Goal: Task Accomplishment & Management: Manage account settings

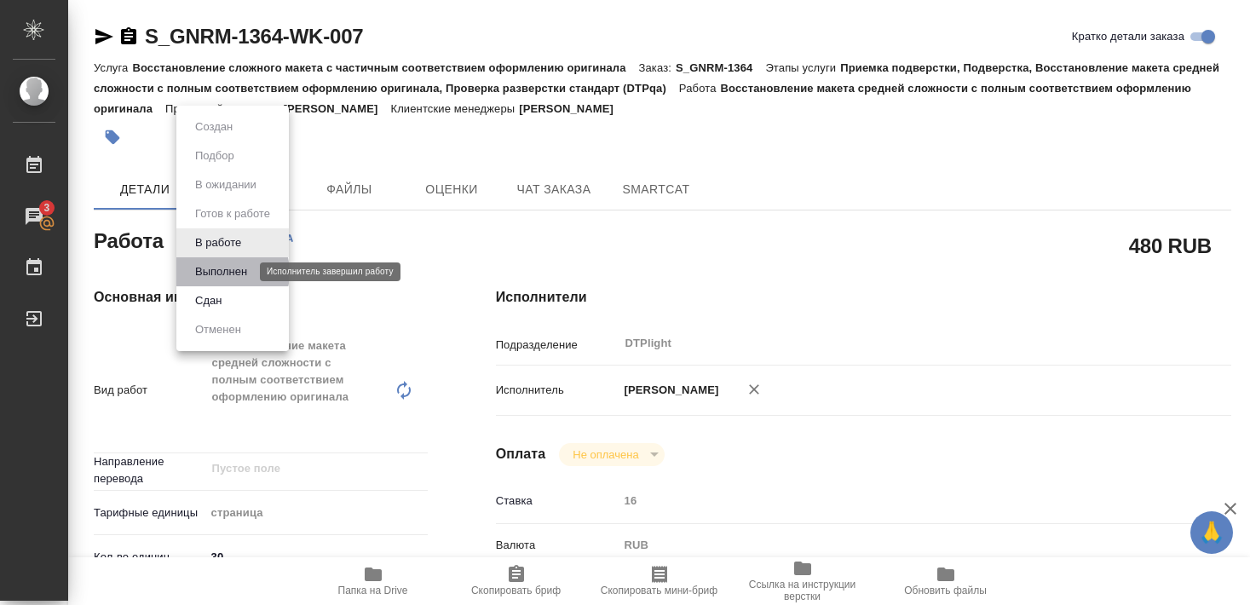
click at [222, 273] on button "Выполнен" at bounding box center [221, 272] width 62 height 19
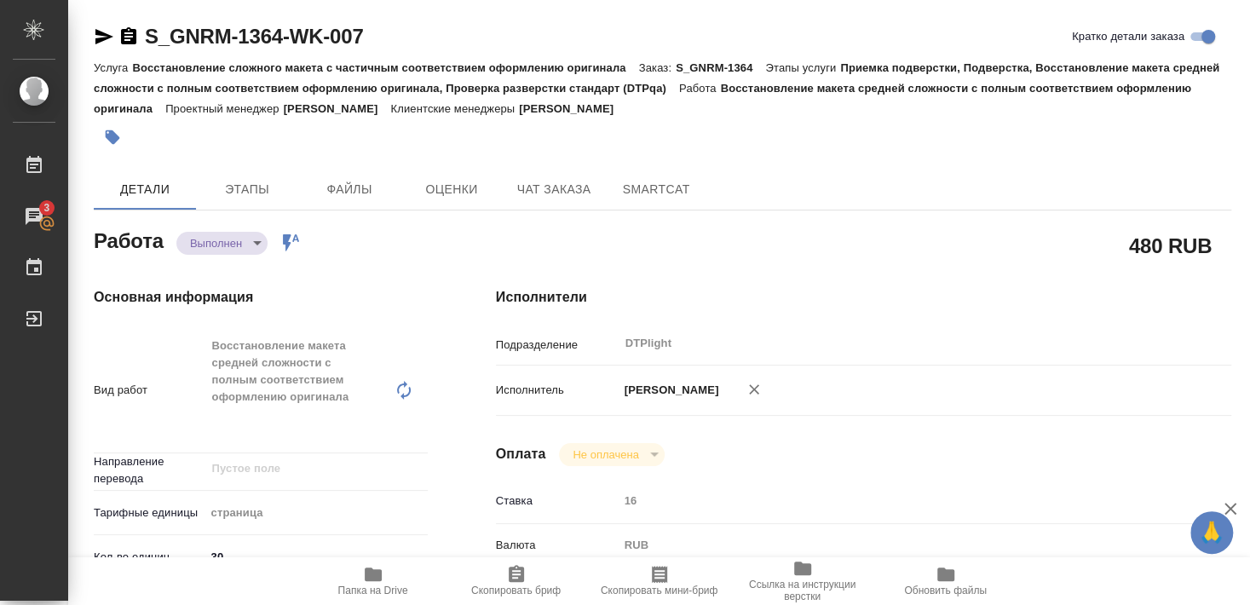
type textarea "x"
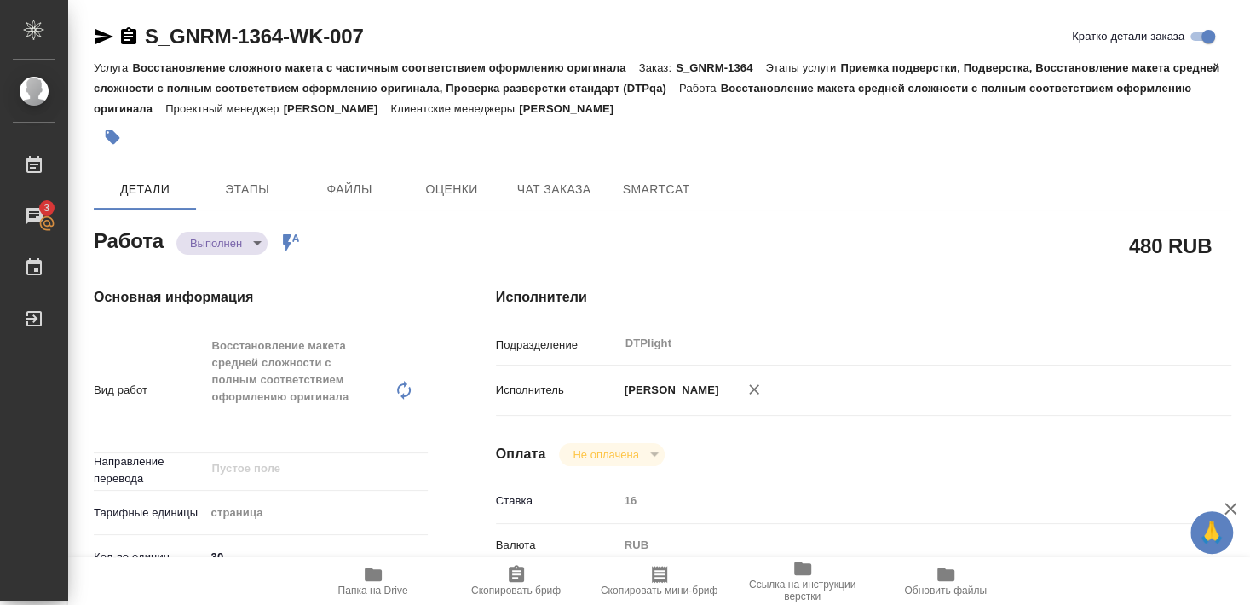
type textarea "x"
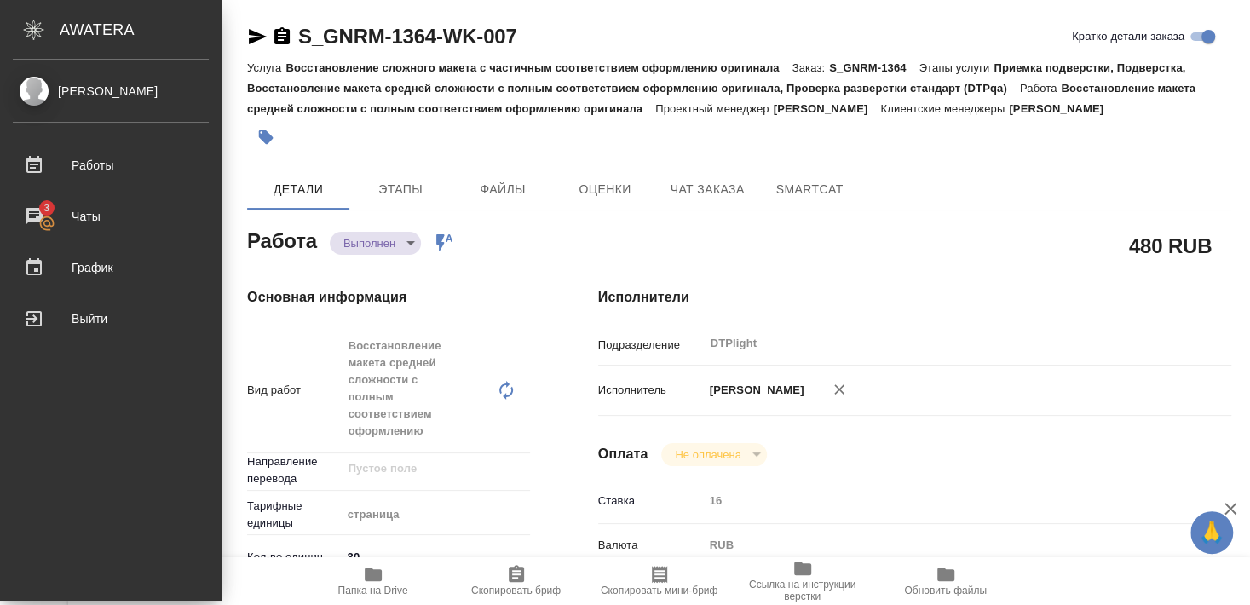
type textarea "x"
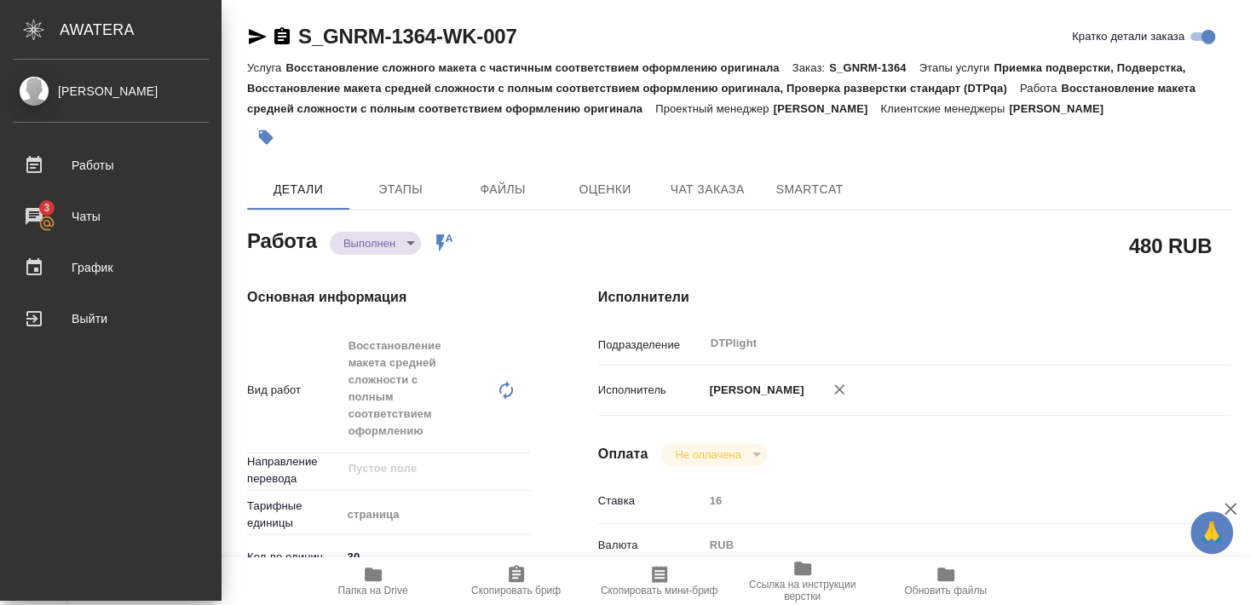
type textarea "x"
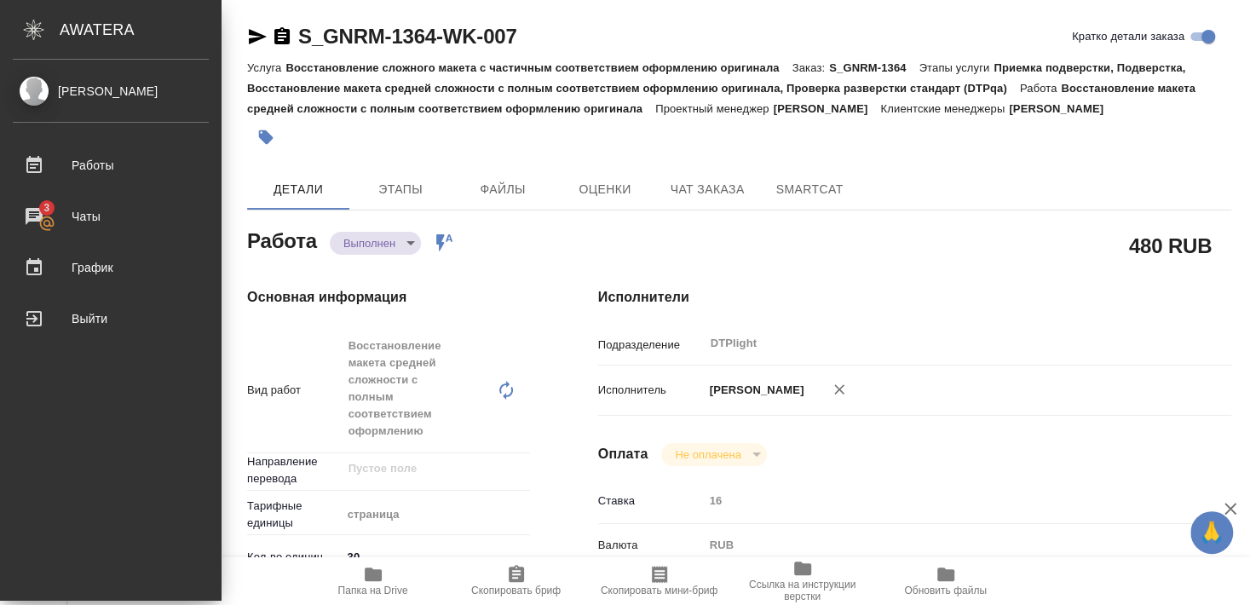
type textarea "x"
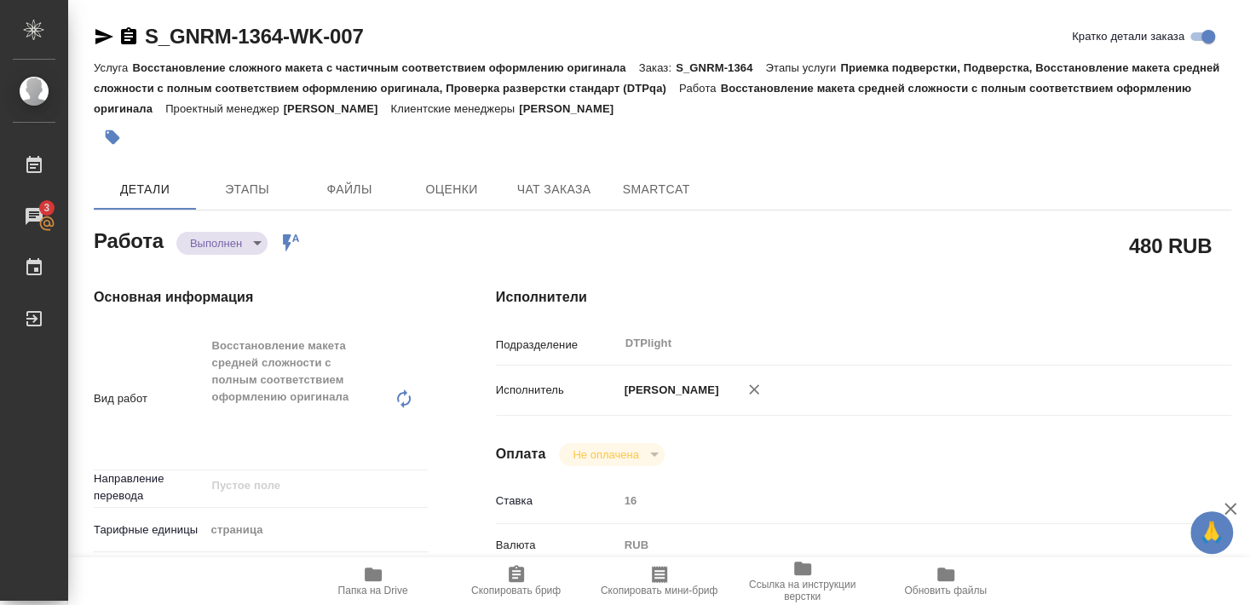
type textarea "x"
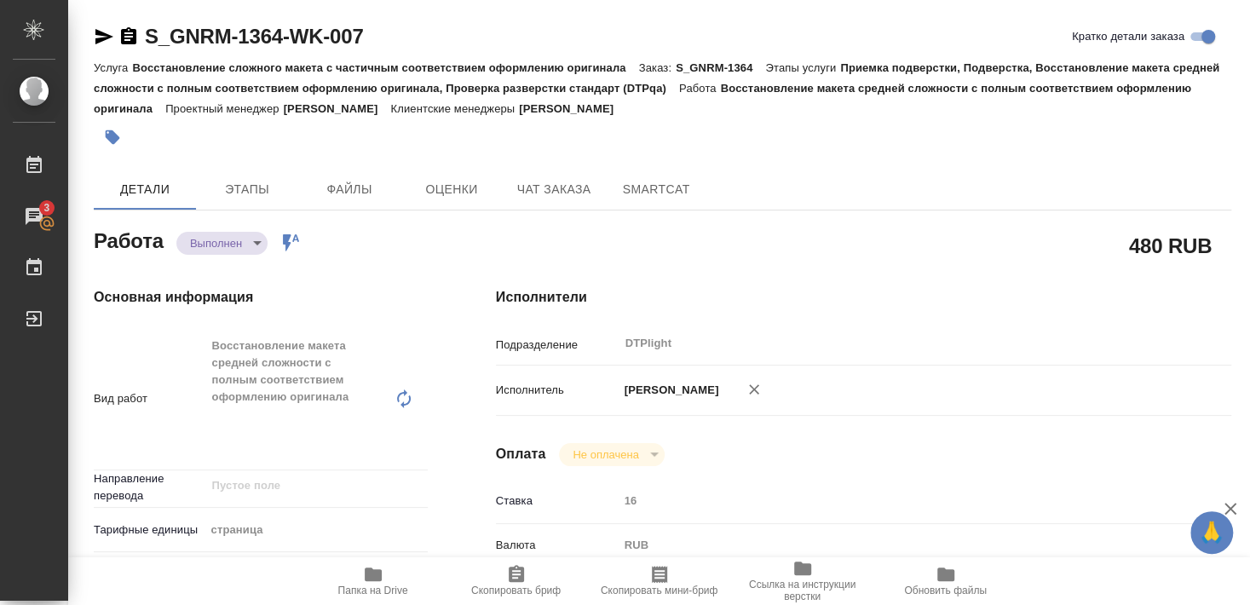
type textarea "x"
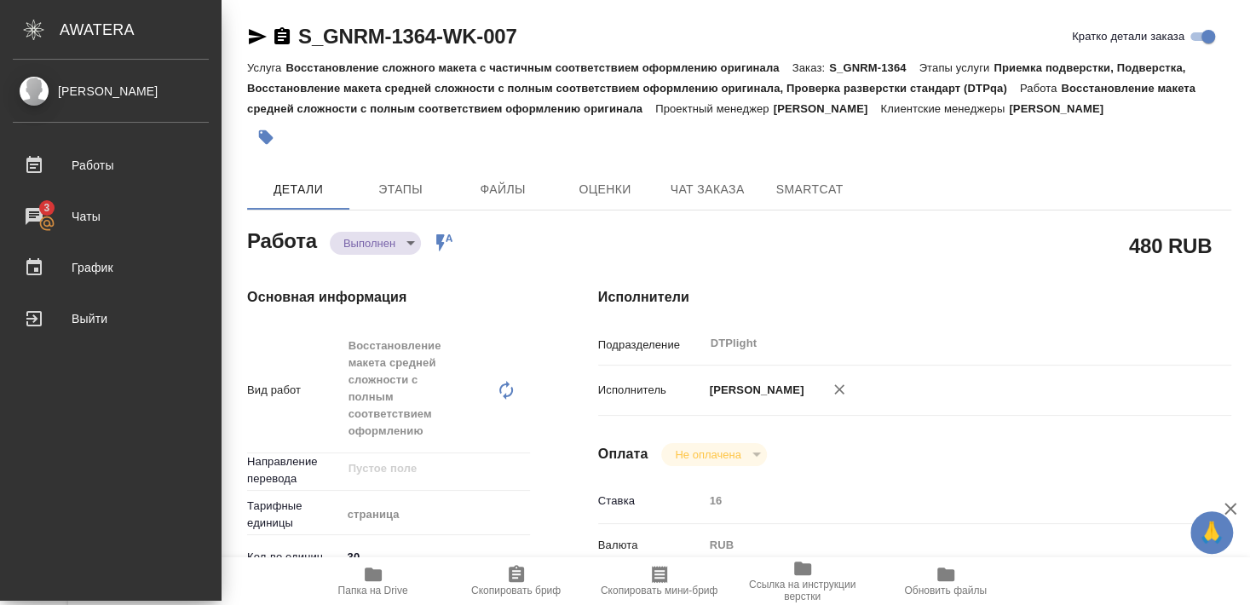
type textarea "x"
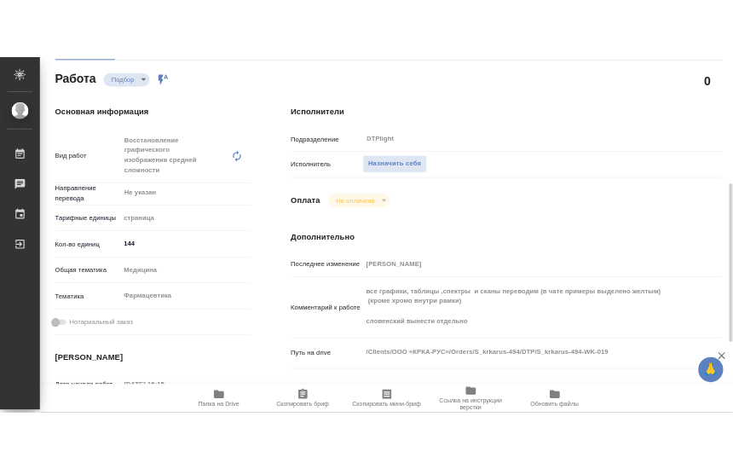
scroll to position [276, 0]
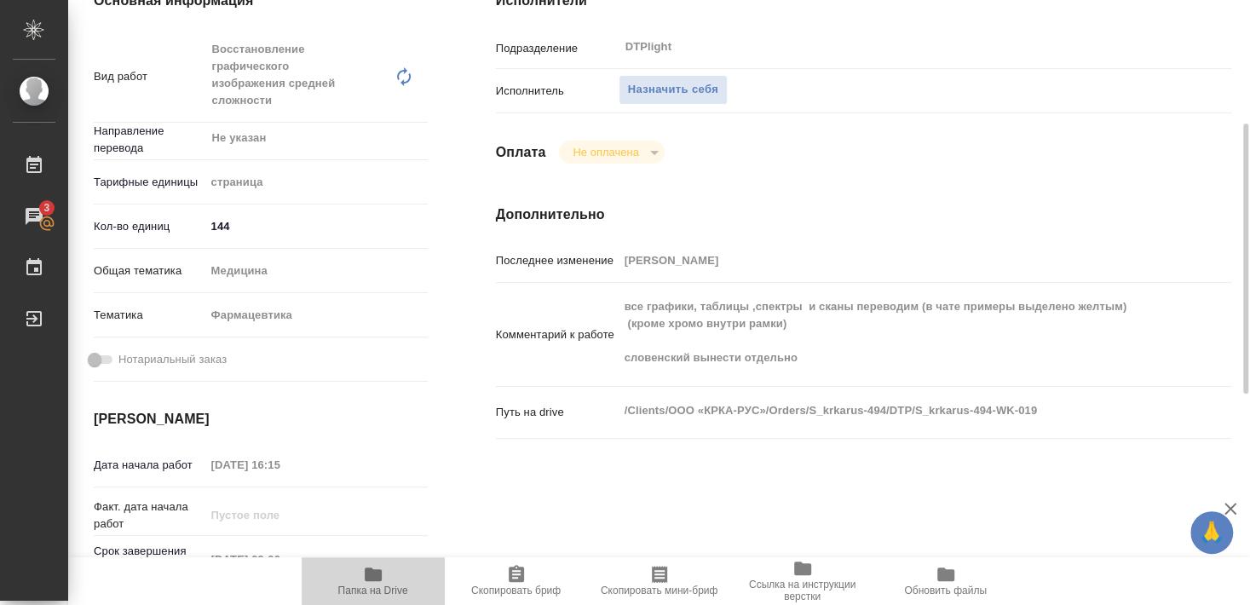
click at [382, 580] on icon "button" at bounding box center [373, 574] width 20 height 20
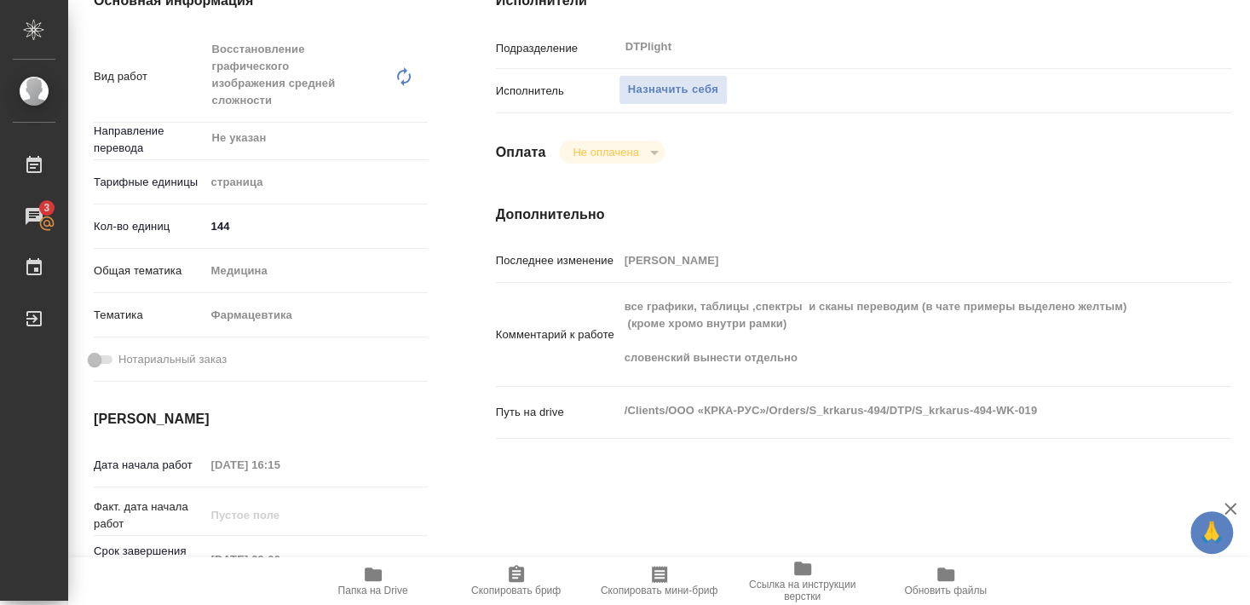
click at [678, 84] on div "Назначить себя" at bounding box center [894, 91] width 551 height 30
click at [674, 80] on span "Назначить себя" at bounding box center [673, 90] width 90 height 20
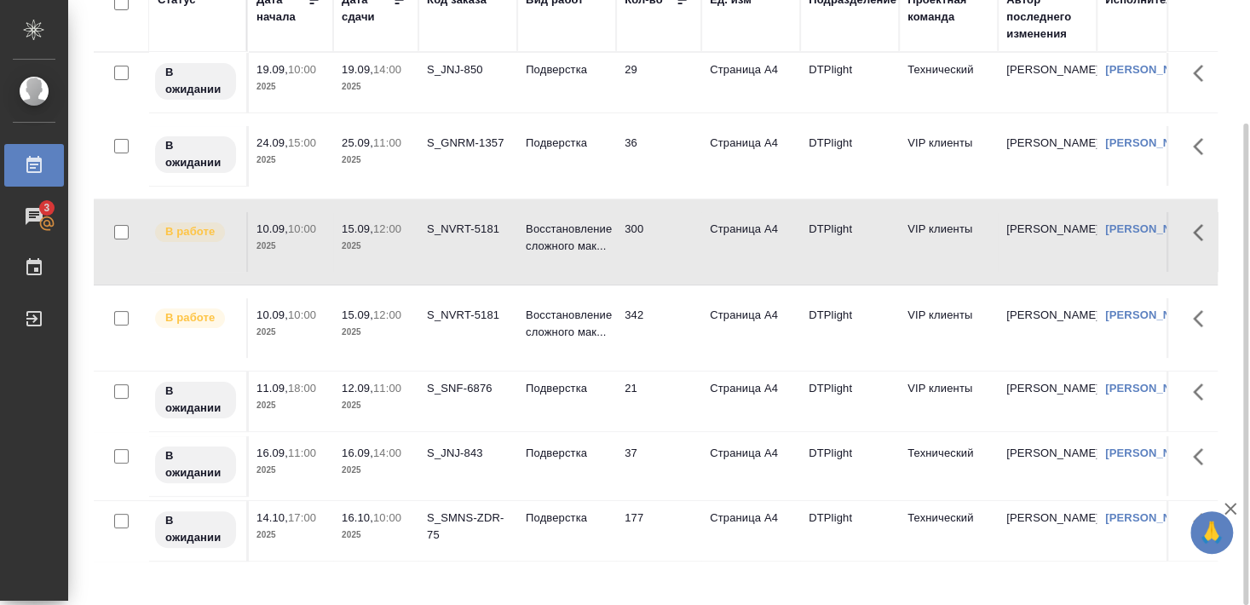
scroll to position [4, 0]
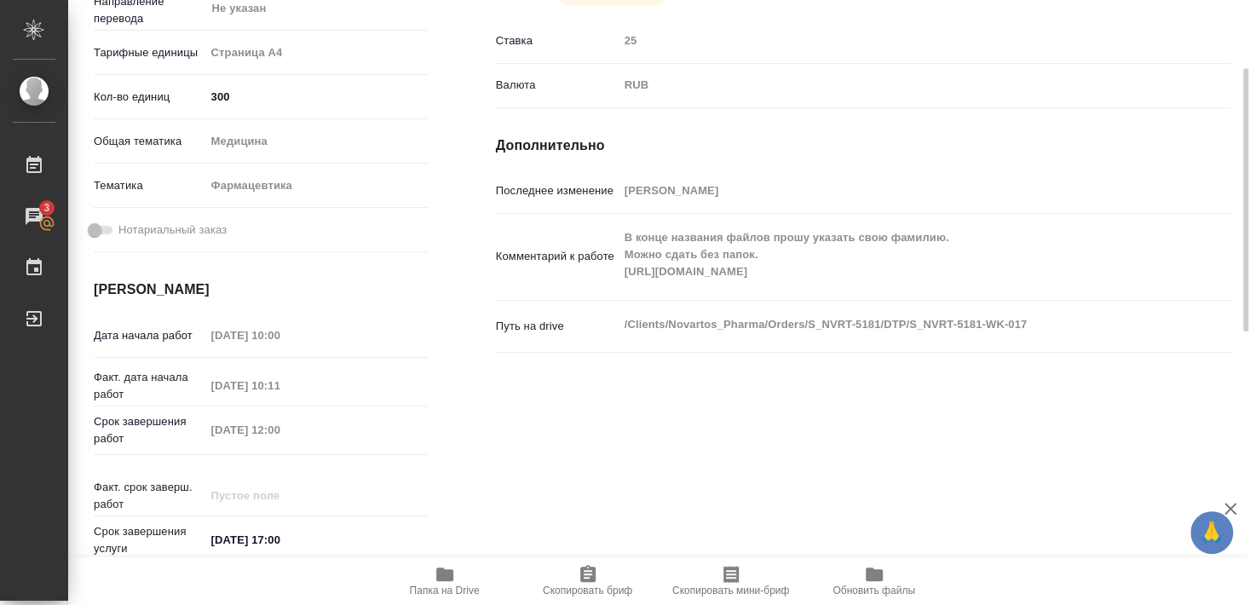
scroll to position [368, 0]
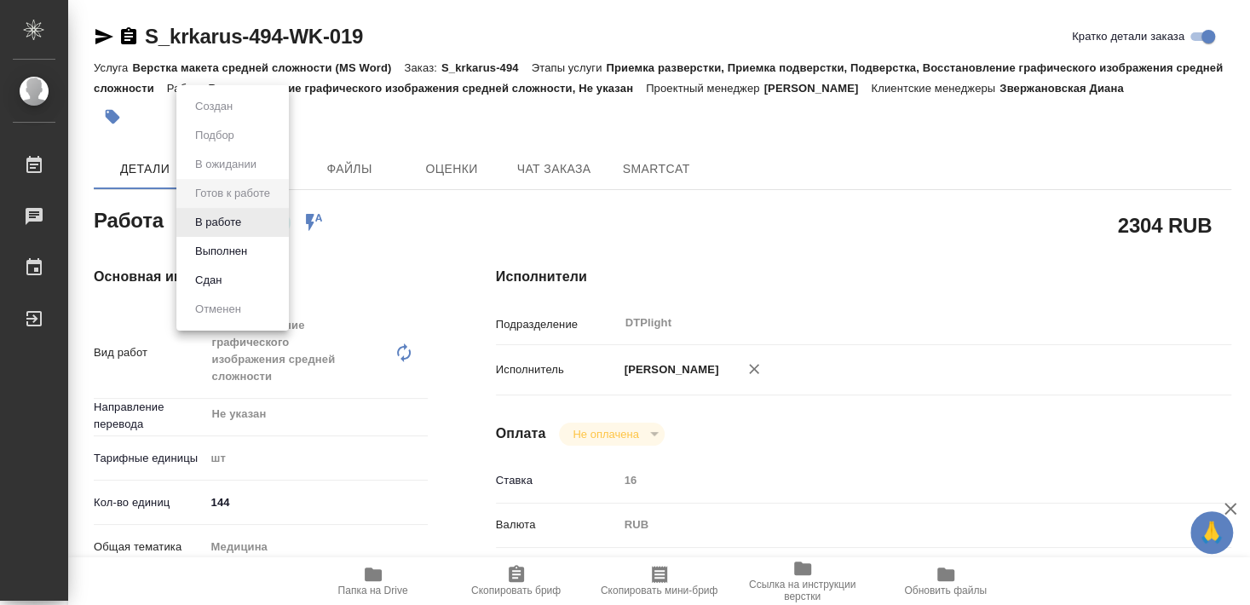
click at [241, 215] on body "🙏 .cls-1 fill:#fff; AWATERA Smyslova Svetlana Работы Чаты График Выйти S_krkaru…" at bounding box center [625, 302] width 1250 height 605
click at [219, 222] on button "В работе" at bounding box center [218, 222] width 56 height 19
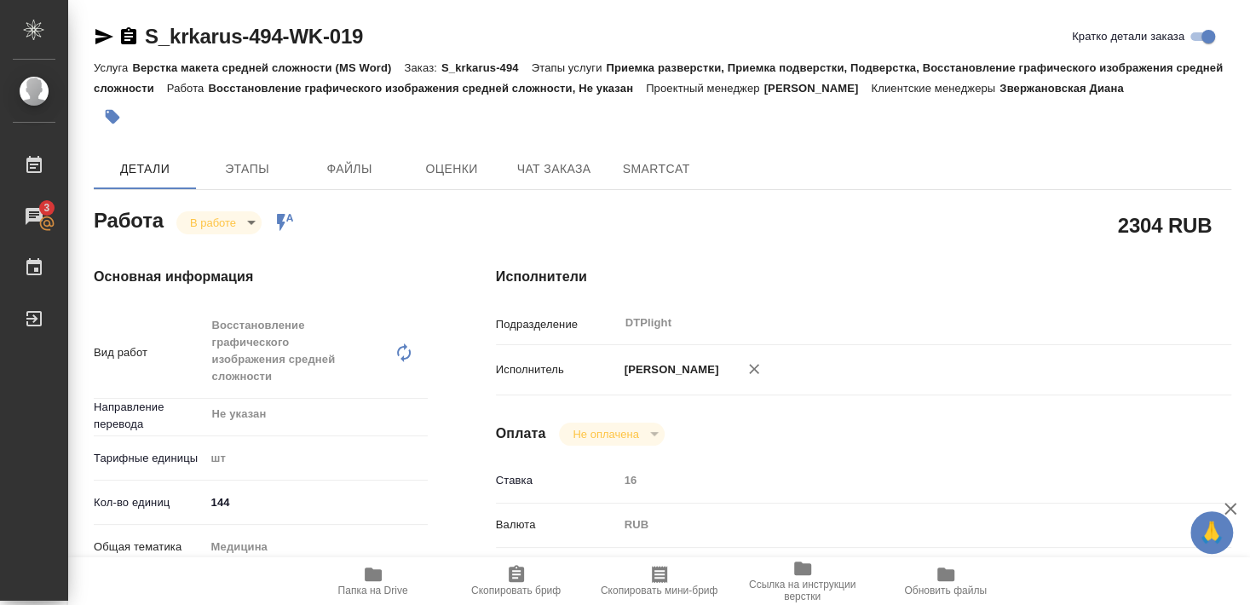
type textarea "x"
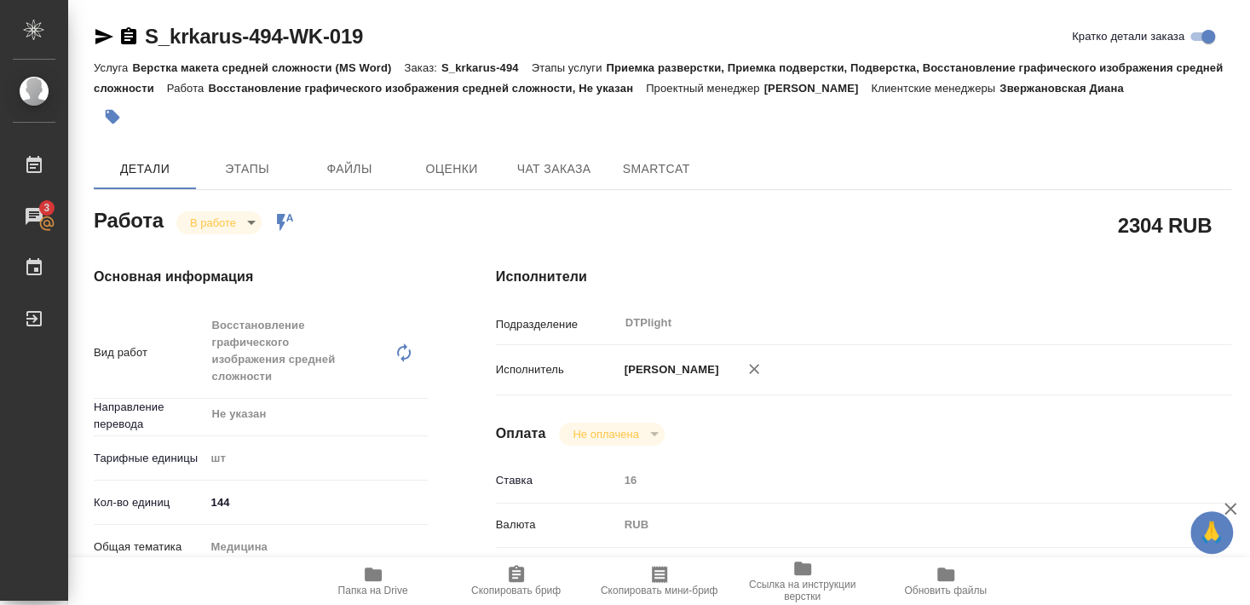
type textarea "x"
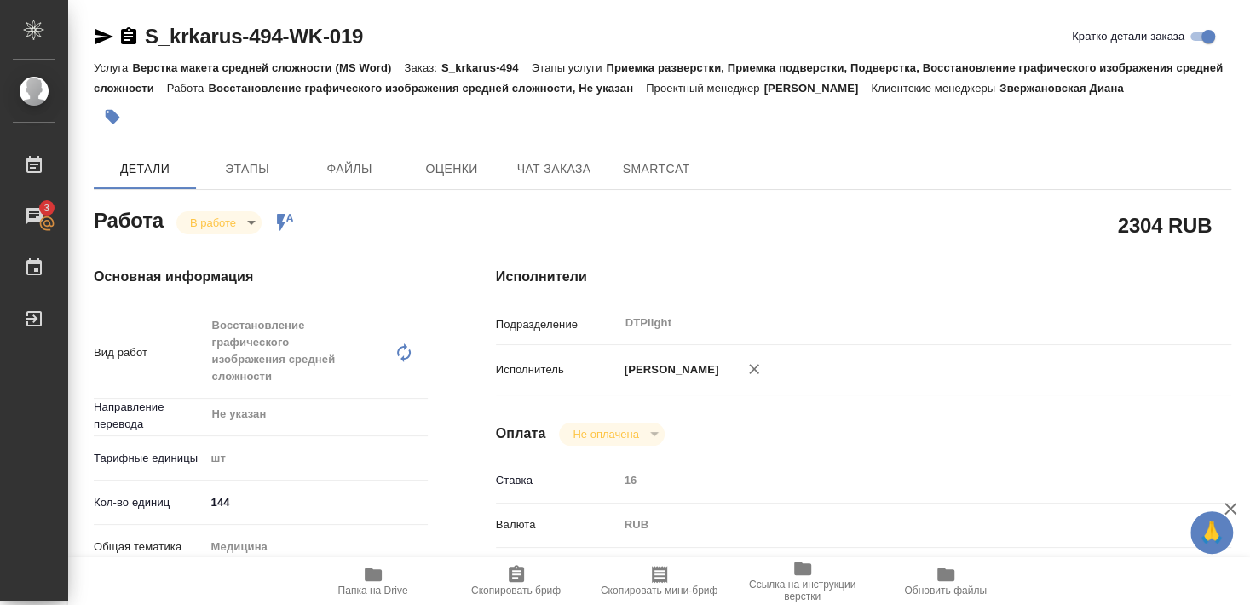
type textarea "x"
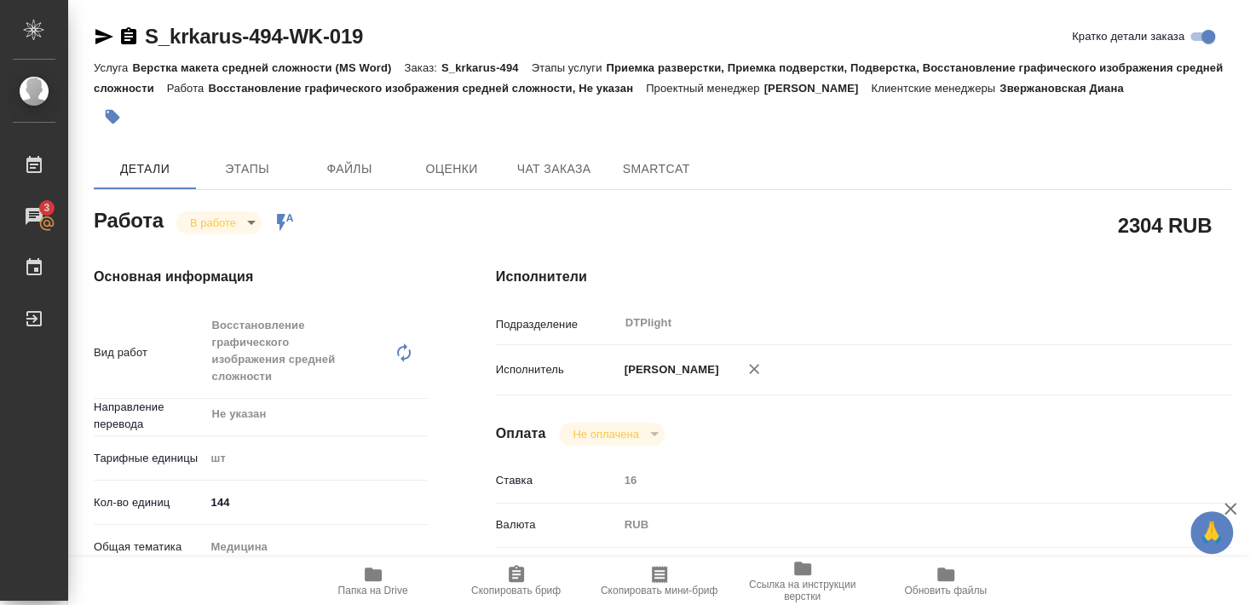
type textarea "x"
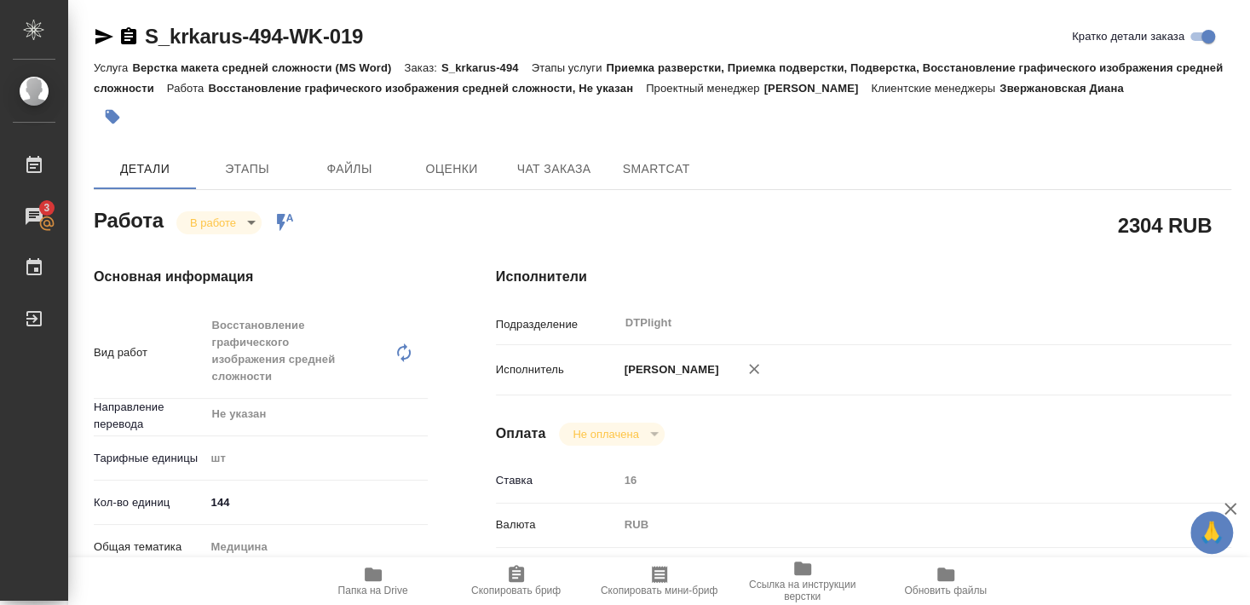
type textarea "x"
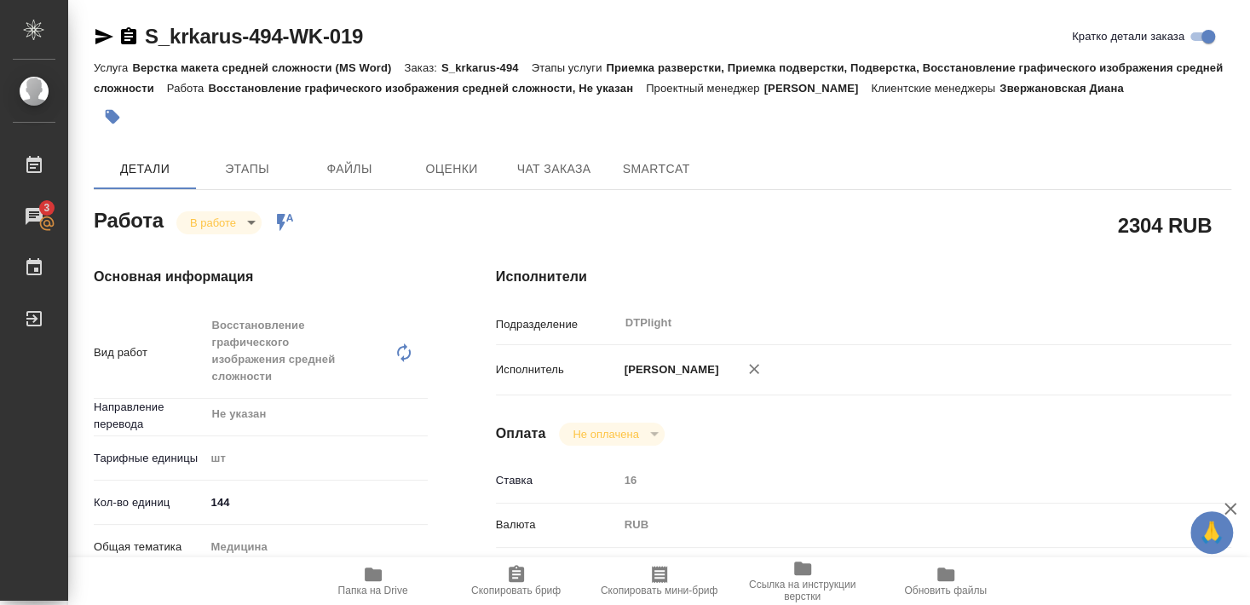
type textarea "x"
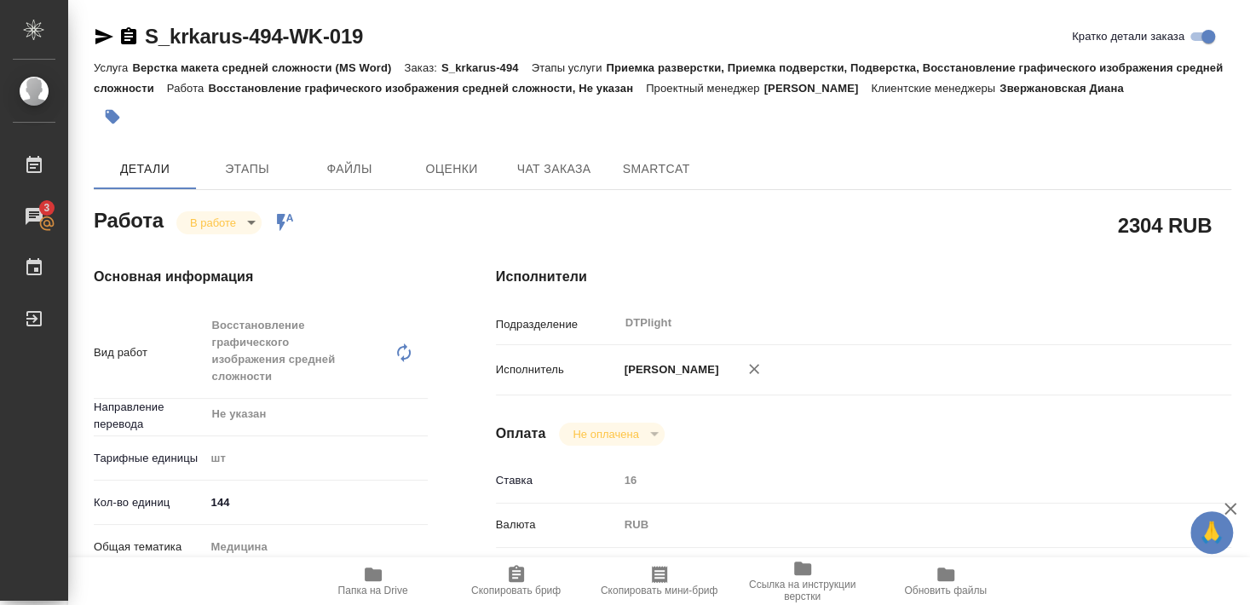
type textarea "x"
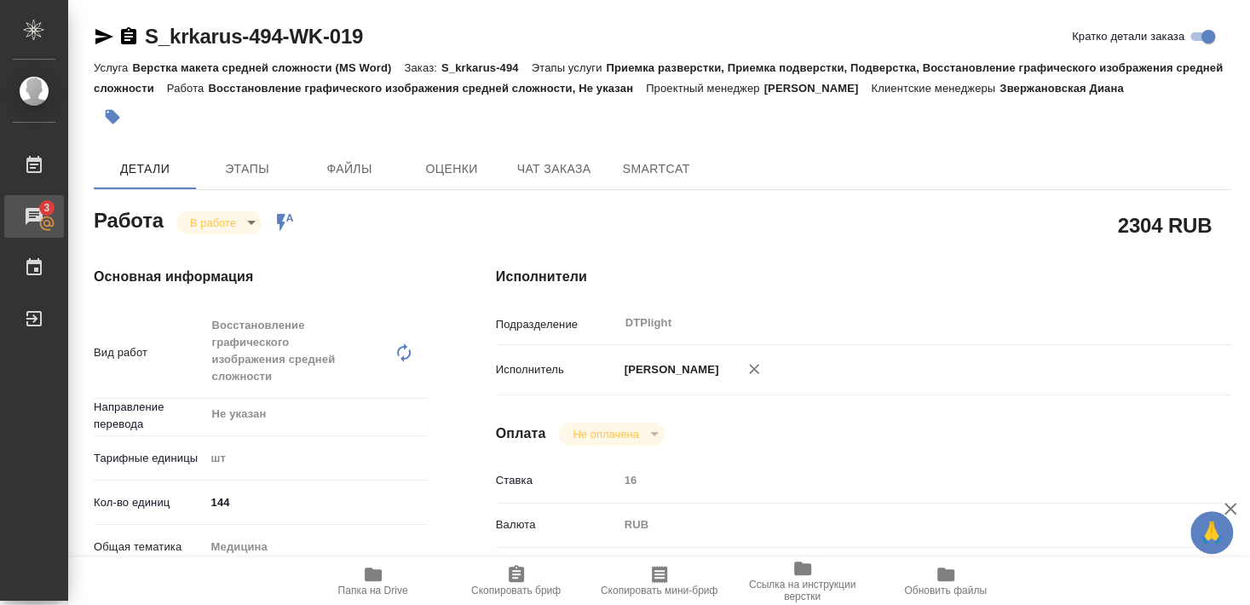
type textarea "x"
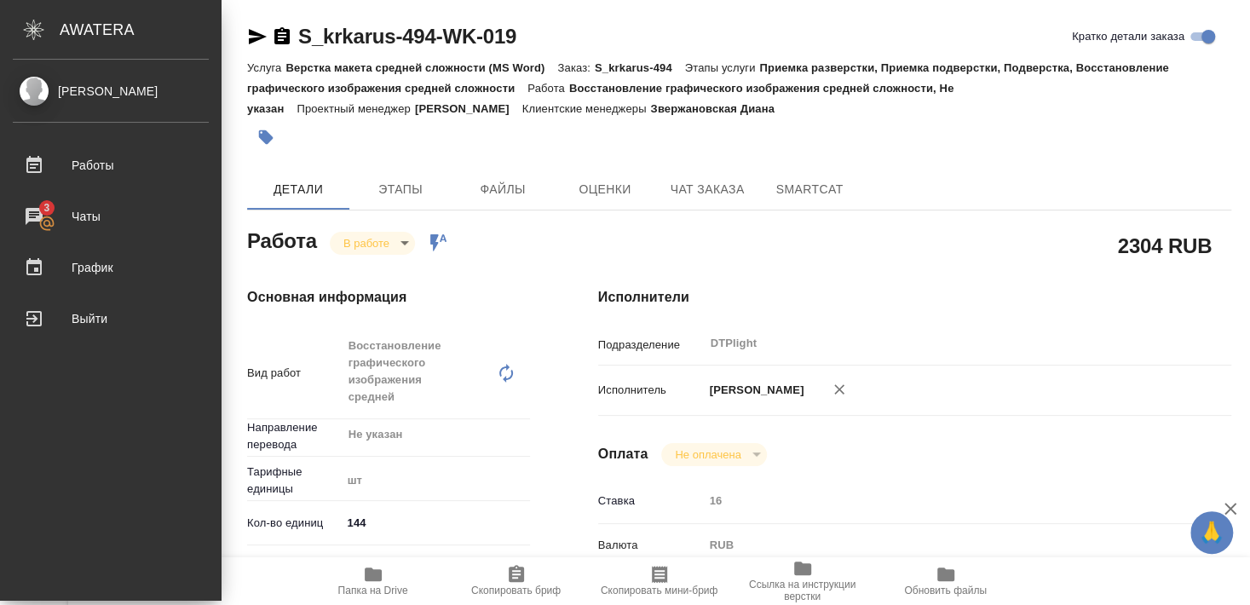
type textarea "x"
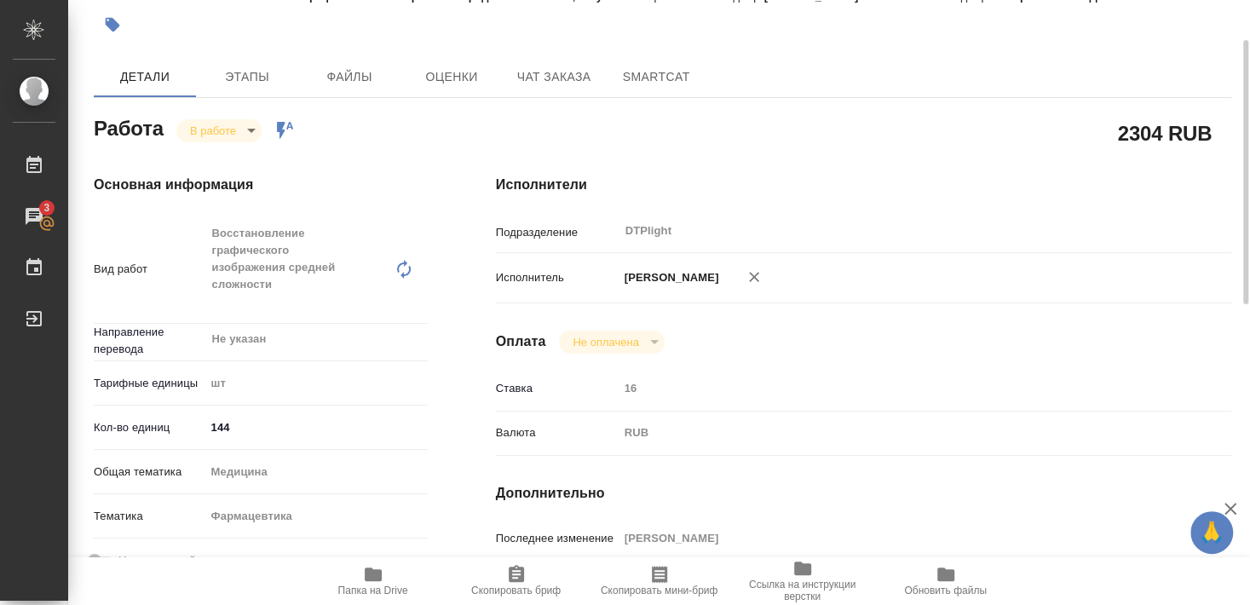
scroll to position [184, 0]
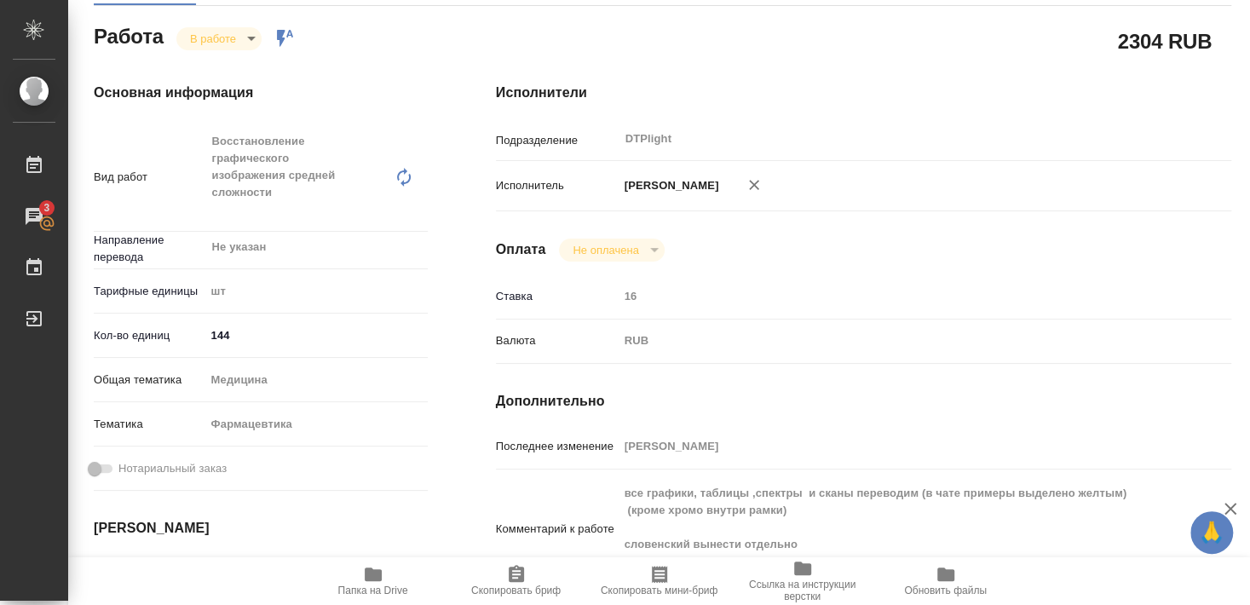
type textarea "x"
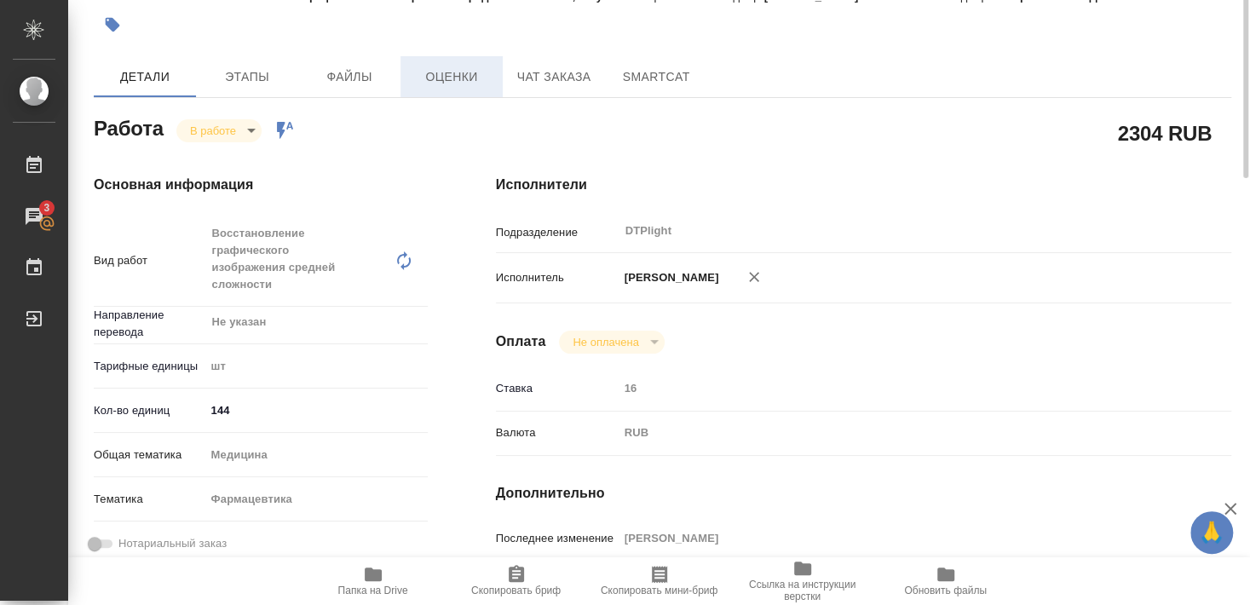
scroll to position [0, 0]
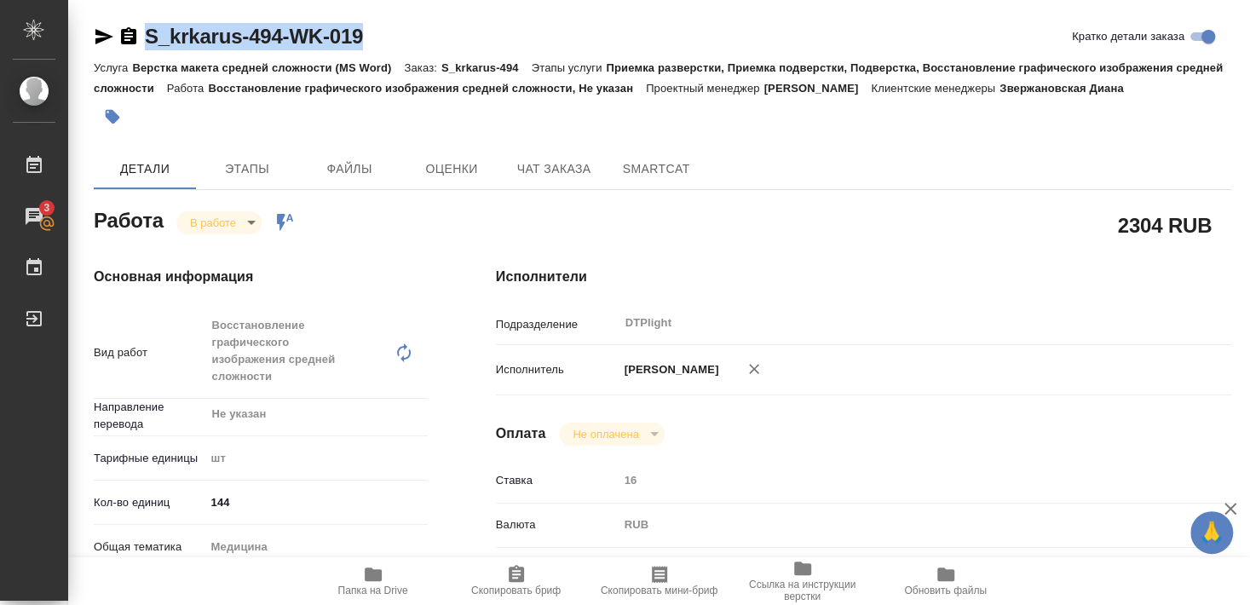
drag, startPoint x: 153, startPoint y: 49, endPoint x: 383, endPoint y: 35, distance: 230.5
click at [383, 35] on div "S_krkarus-494-WK-019 Кратко детали заказа" at bounding box center [663, 36] width 1138 height 27
copy link "S_krkarus-494-WK-019"
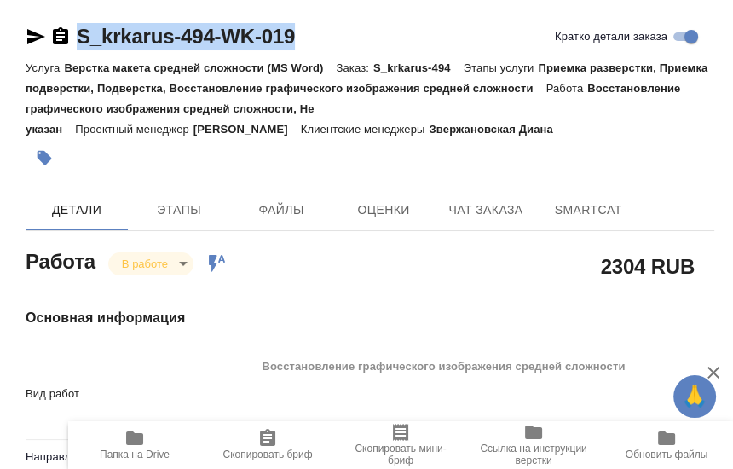
type textarea "x"
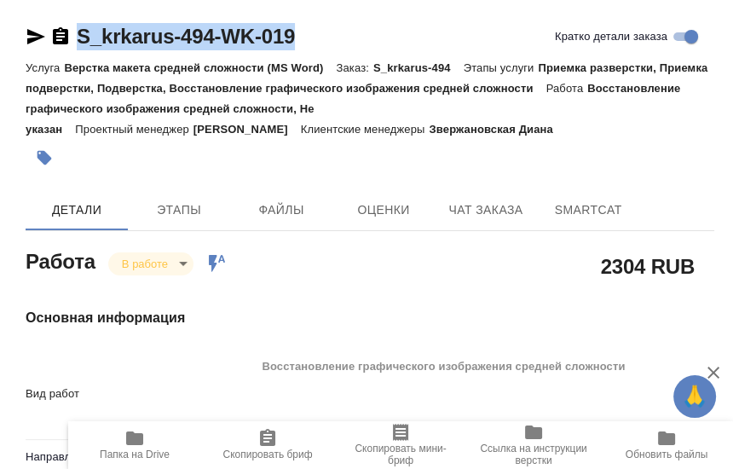
type textarea "x"
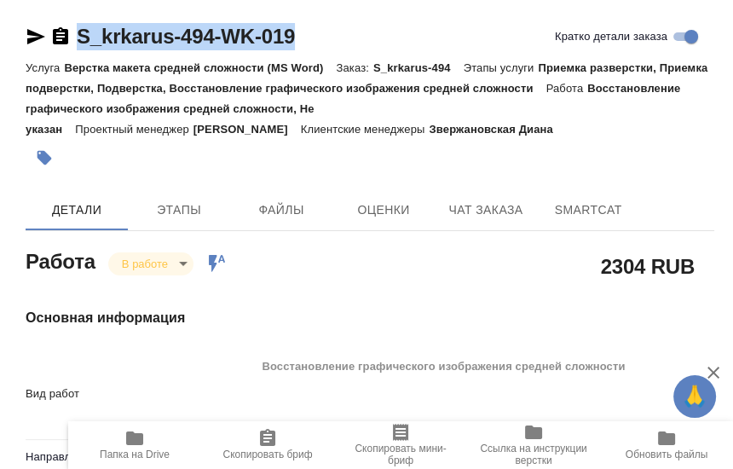
type textarea "x"
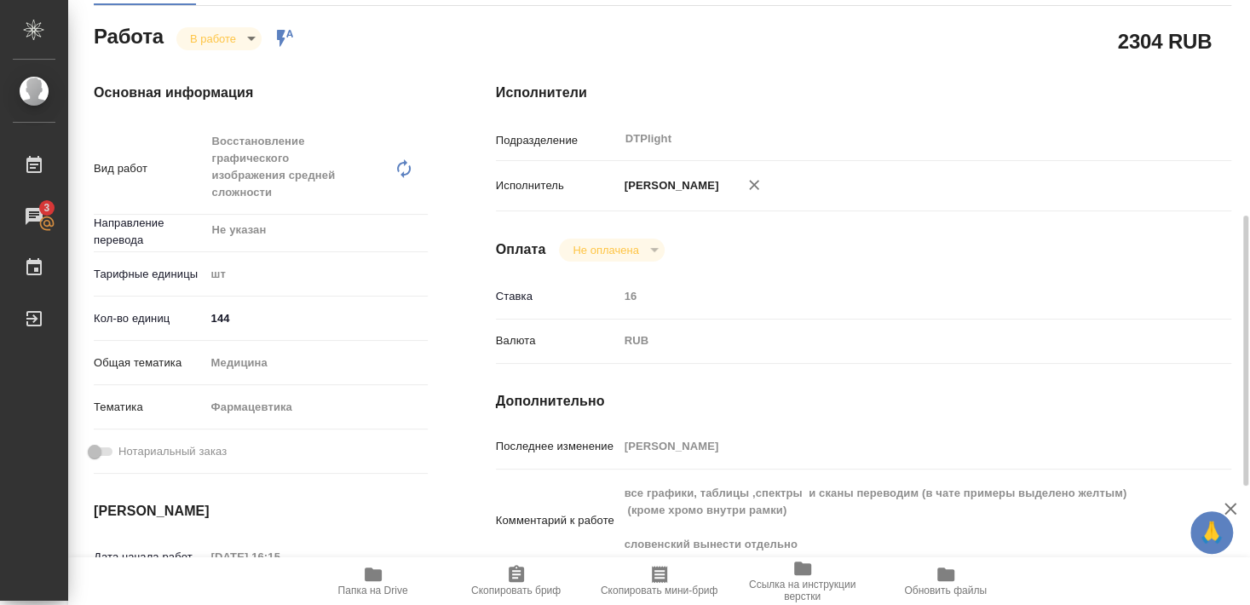
scroll to position [276, 0]
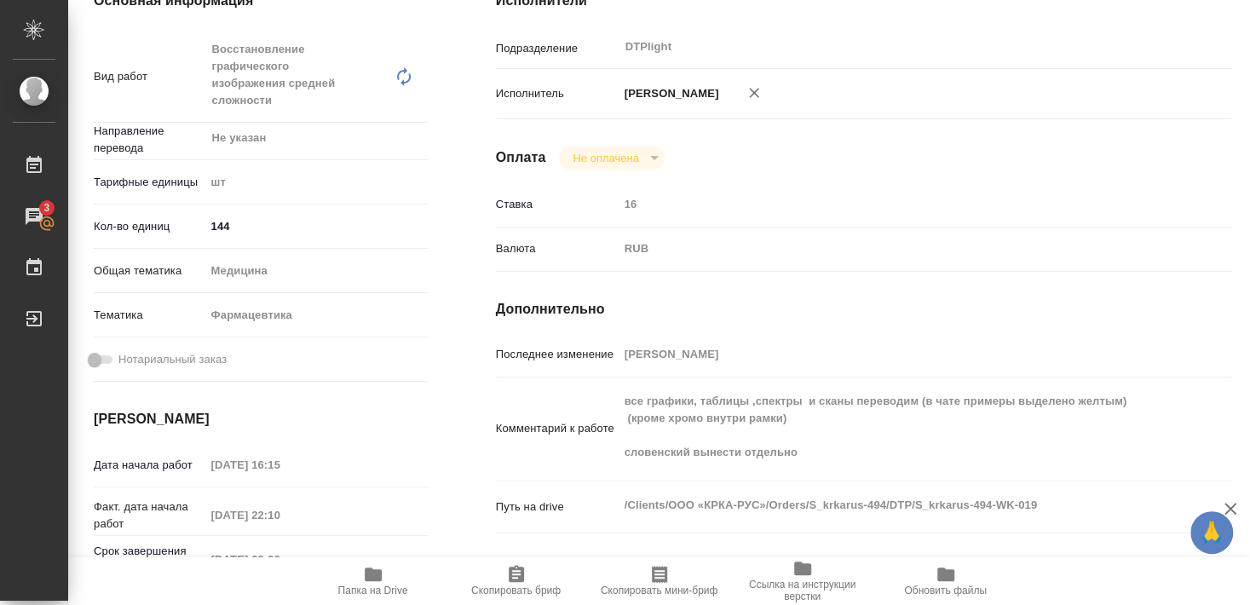
type textarea "x"
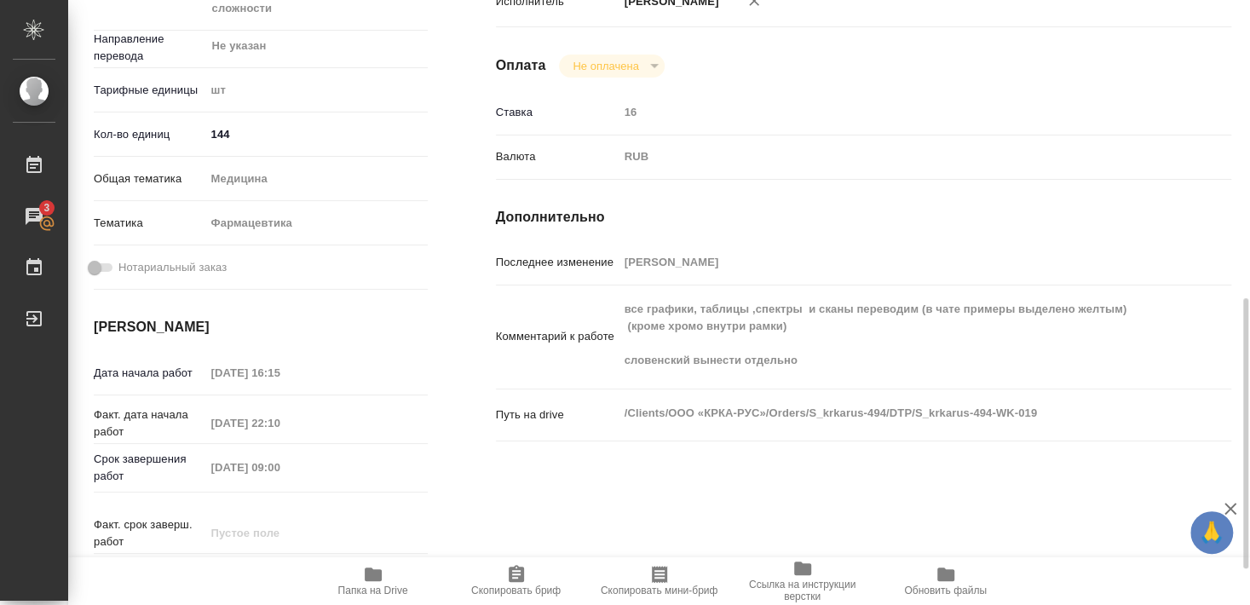
scroll to position [460, 0]
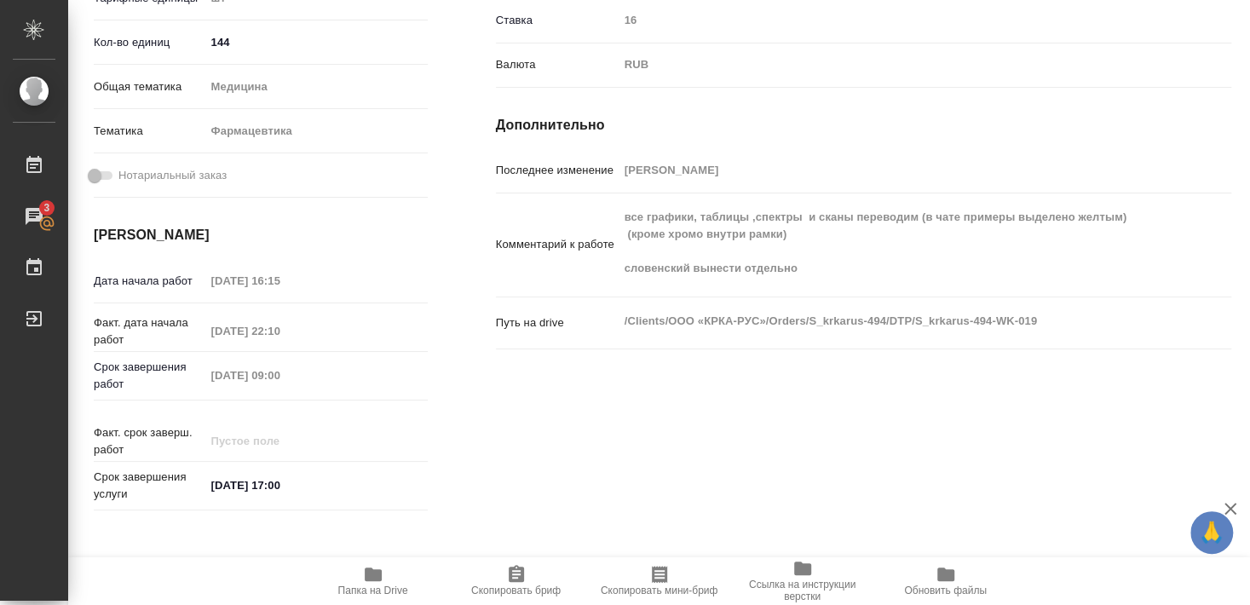
type textarea "x"
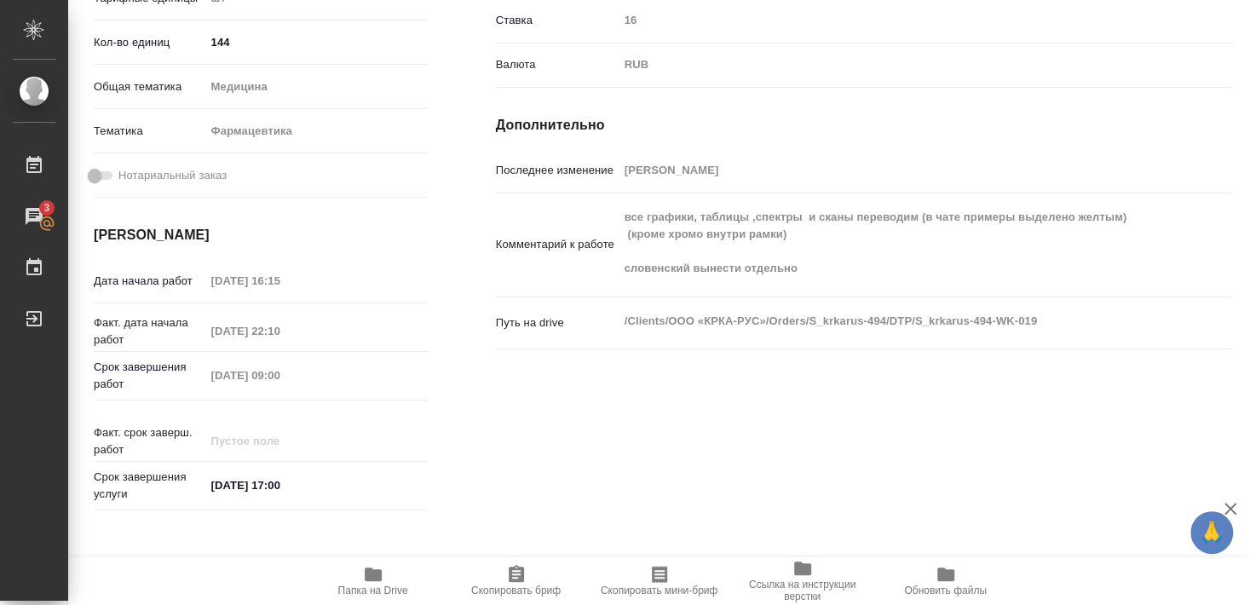
type textarea "x"
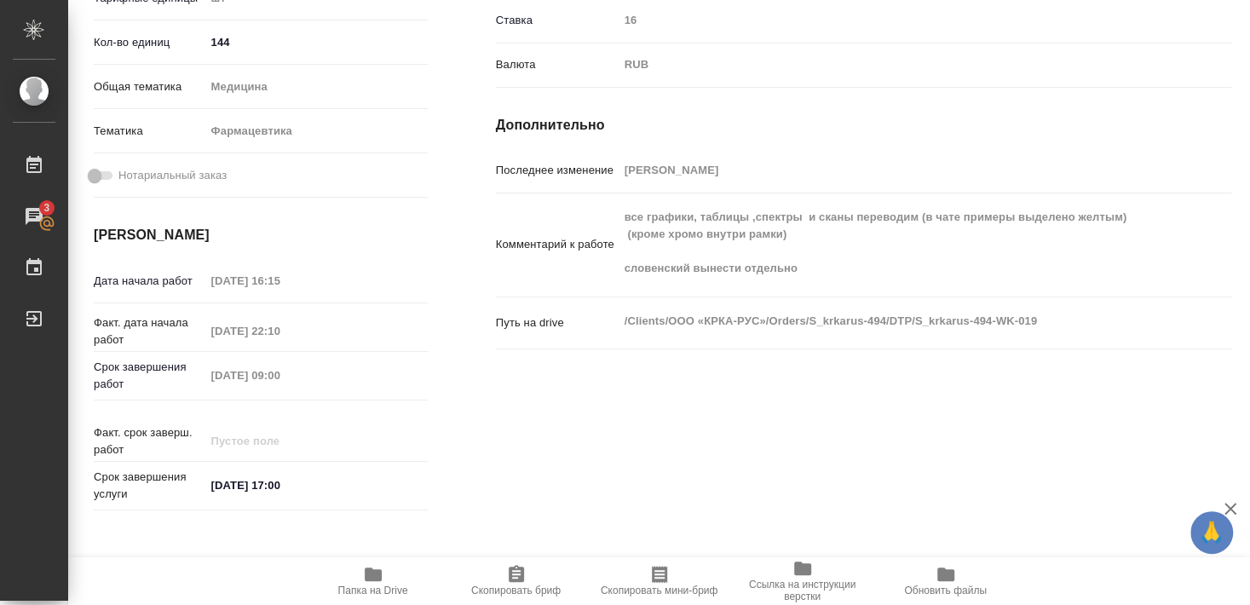
type textarea "x"
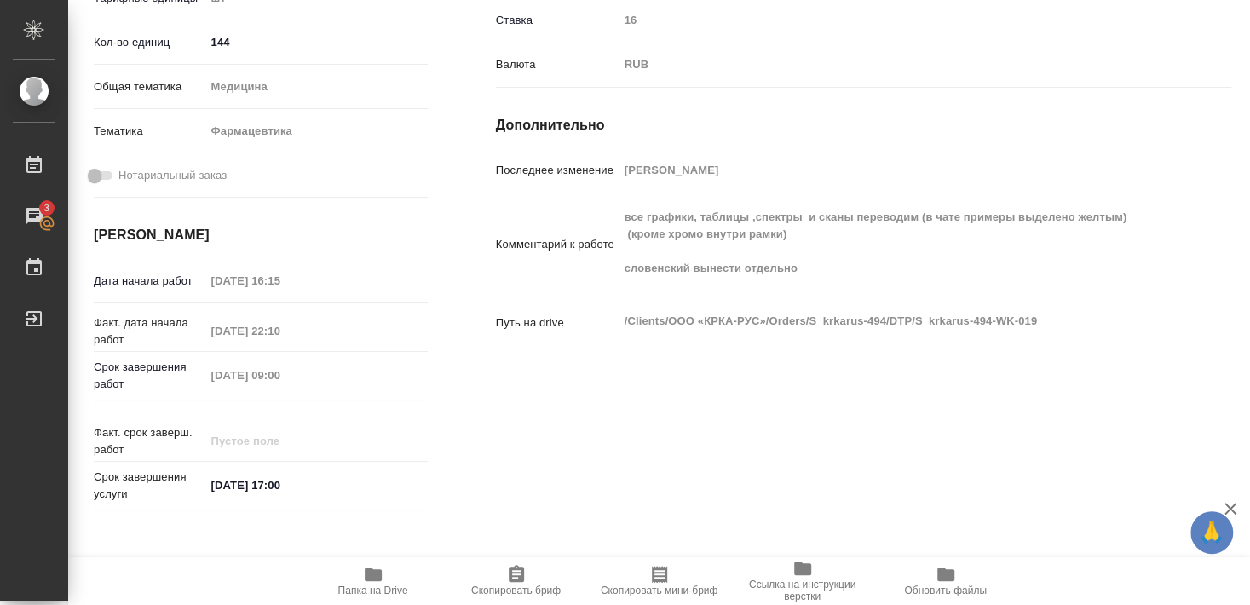
type textarea "x"
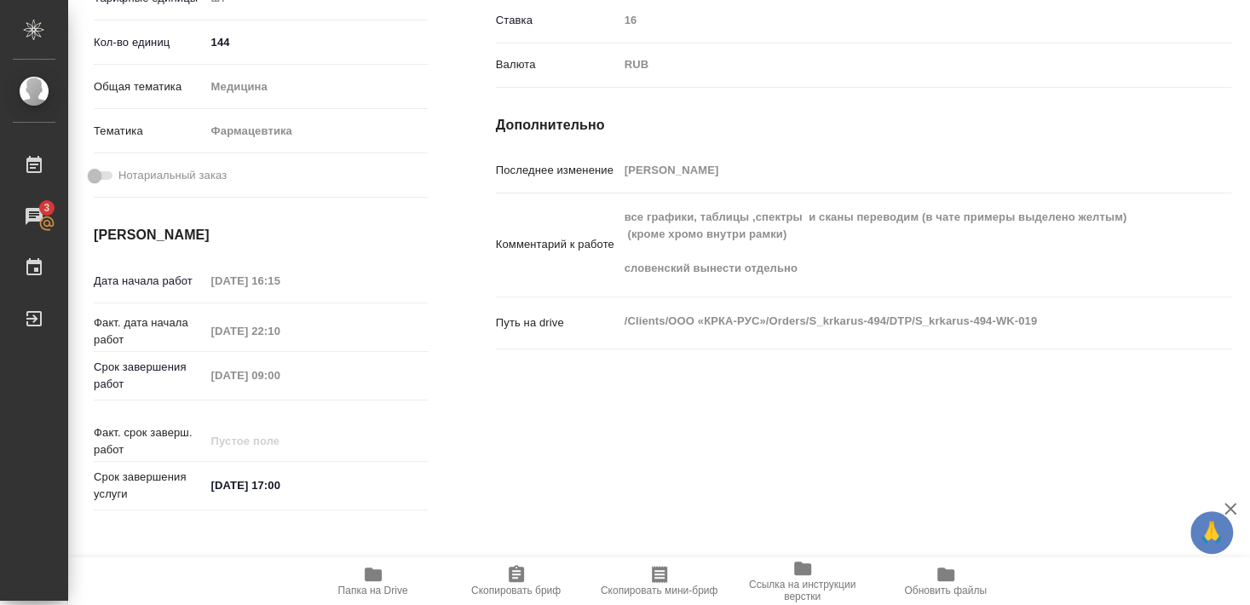
type textarea "x"
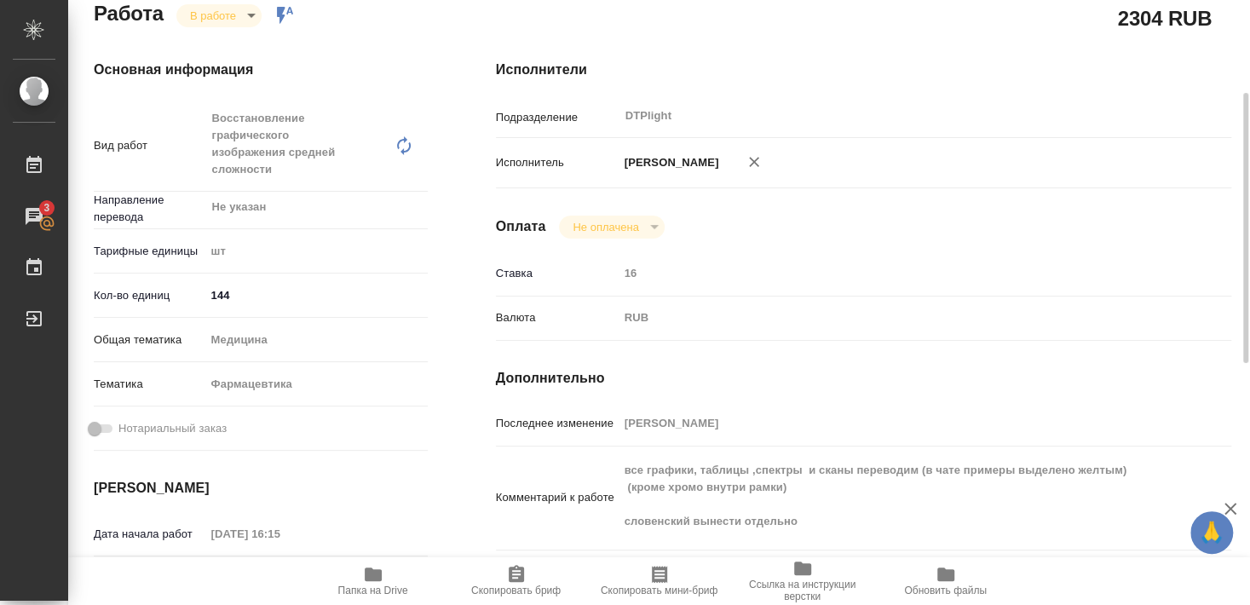
scroll to position [0, 0]
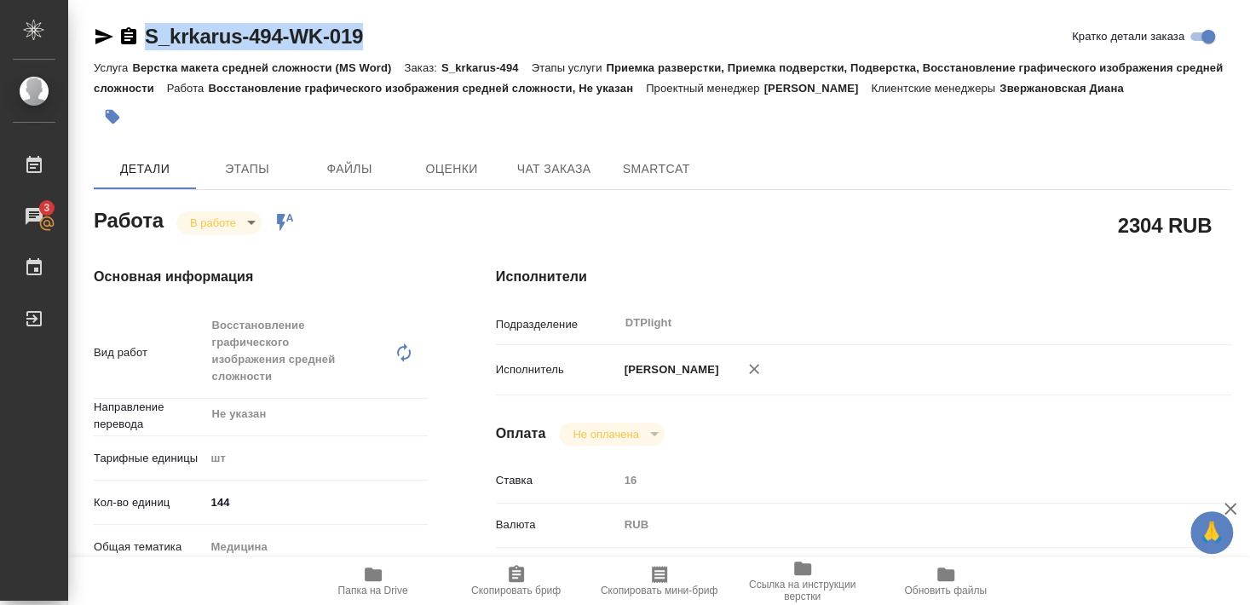
click at [101, 40] on icon "button" at bounding box center [104, 36] width 18 height 15
copy link "S_krkarus-494-WK-019"
drag, startPoint x: 102, startPoint y: 36, endPoint x: 384, endPoint y: 0, distance: 283.5
click at [101, 36] on icon "button" at bounding box center [104, 36] width 20 height 20
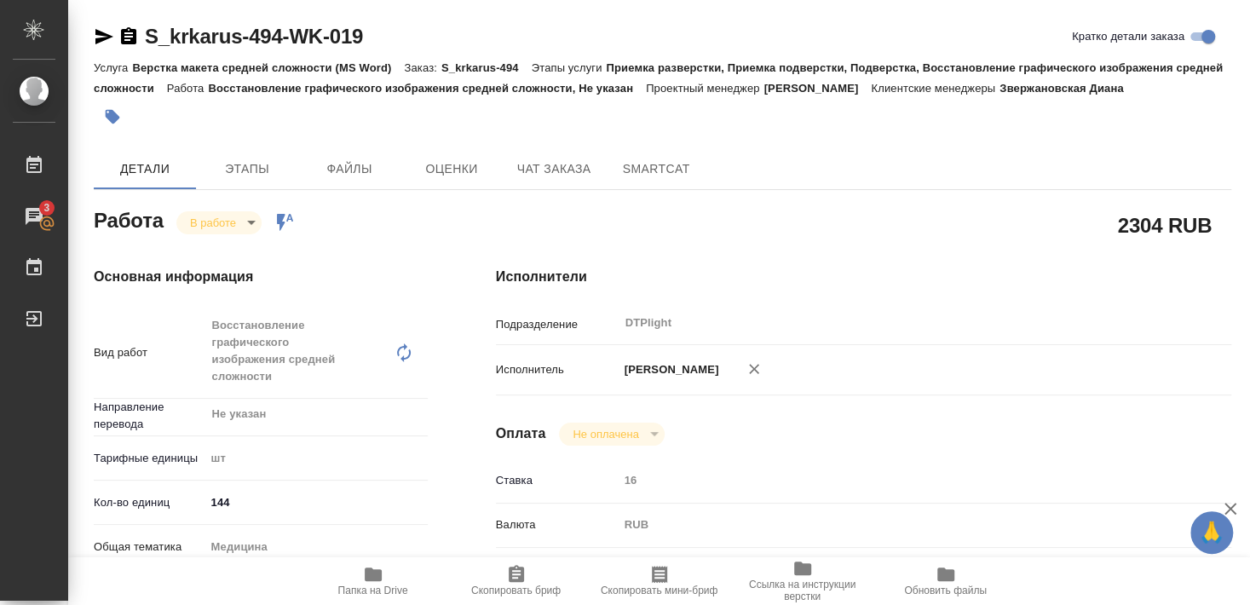
scroll to position [184, 0]
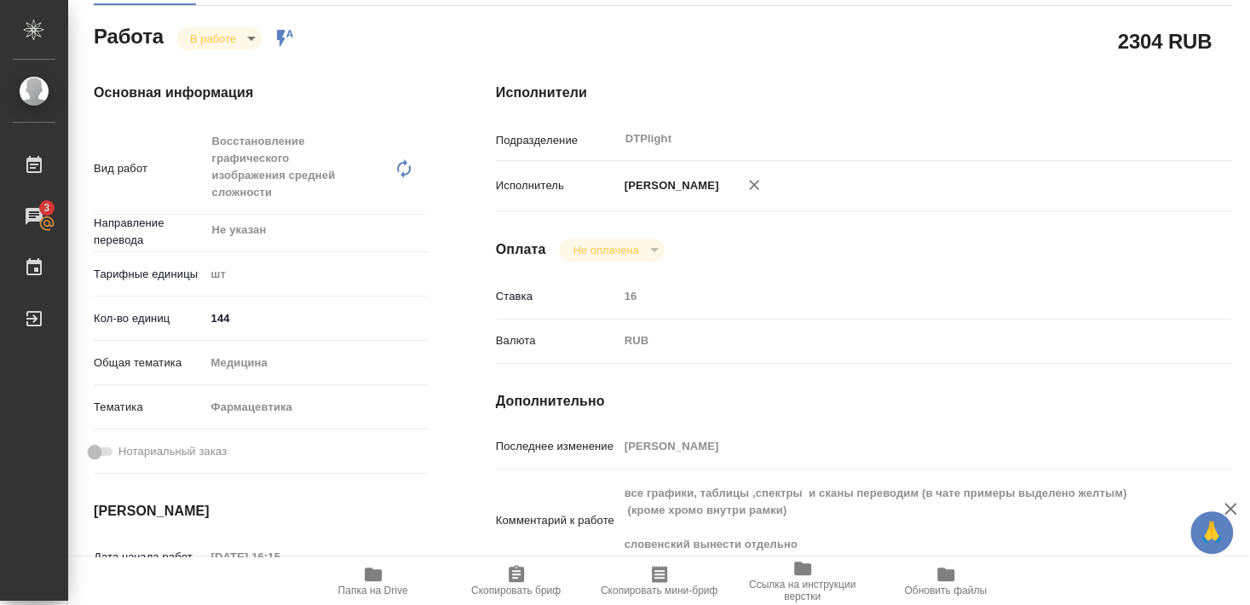
click at [834, 239] on div "Оплата Не оплачена notPayed" at bounding box center [864, 250] width 736 height 23
click at [719, 177] on p "Бартеньева Светлана Владимировна" at bounding box center [669, 185] width 101 height 17
click at [763, 176] on icon "button" at bounding box center [754, 184] width 17 height 17
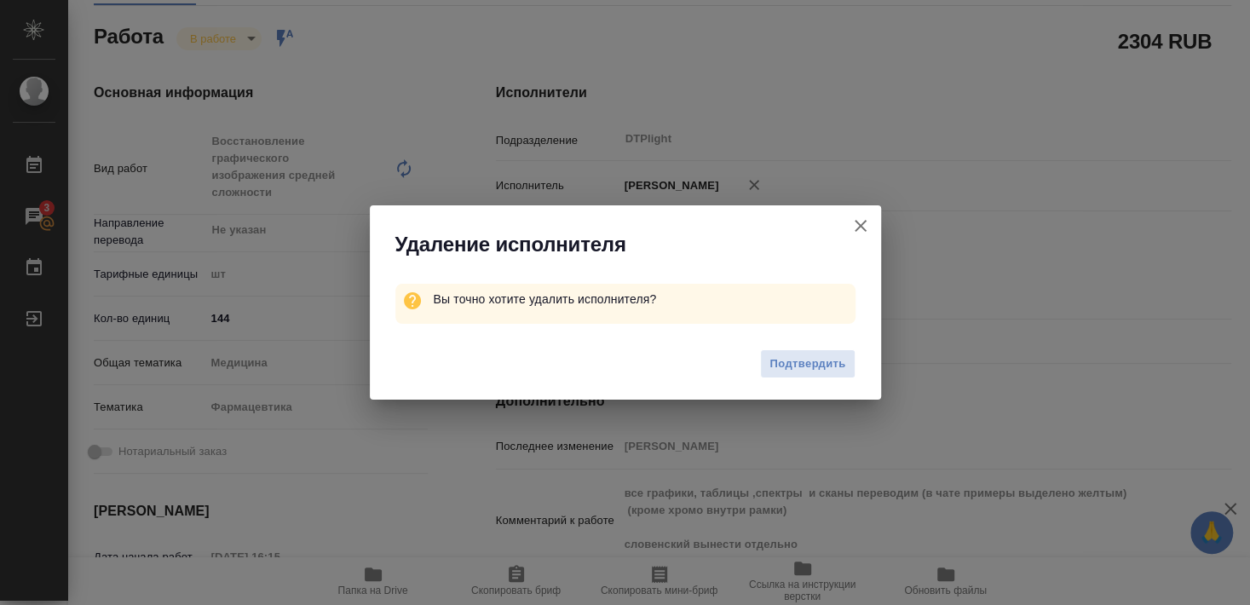
type textarea "x"
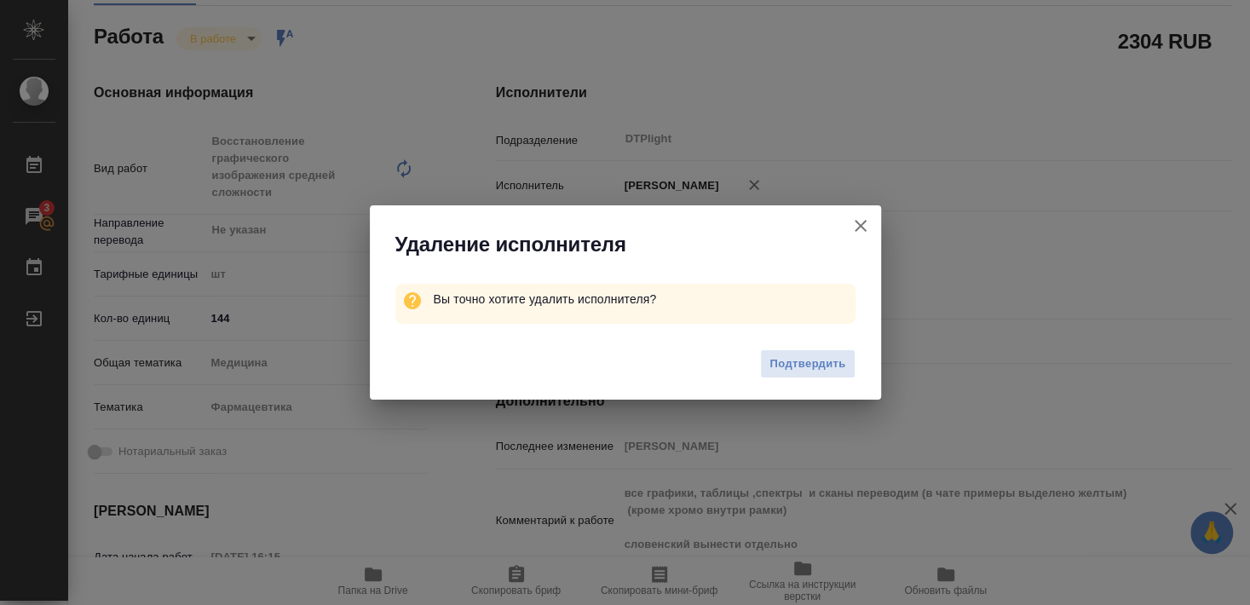
click at [863, 222] on icon "button" at bounding box center [861, 226] width 12 height 12
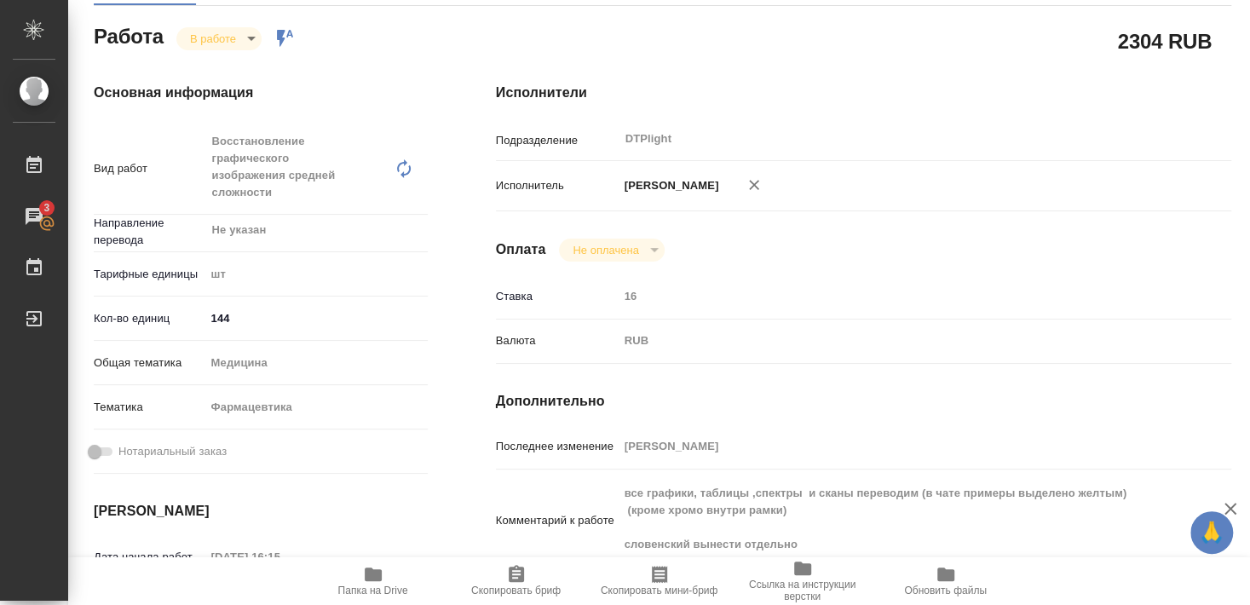
type textarea "x"
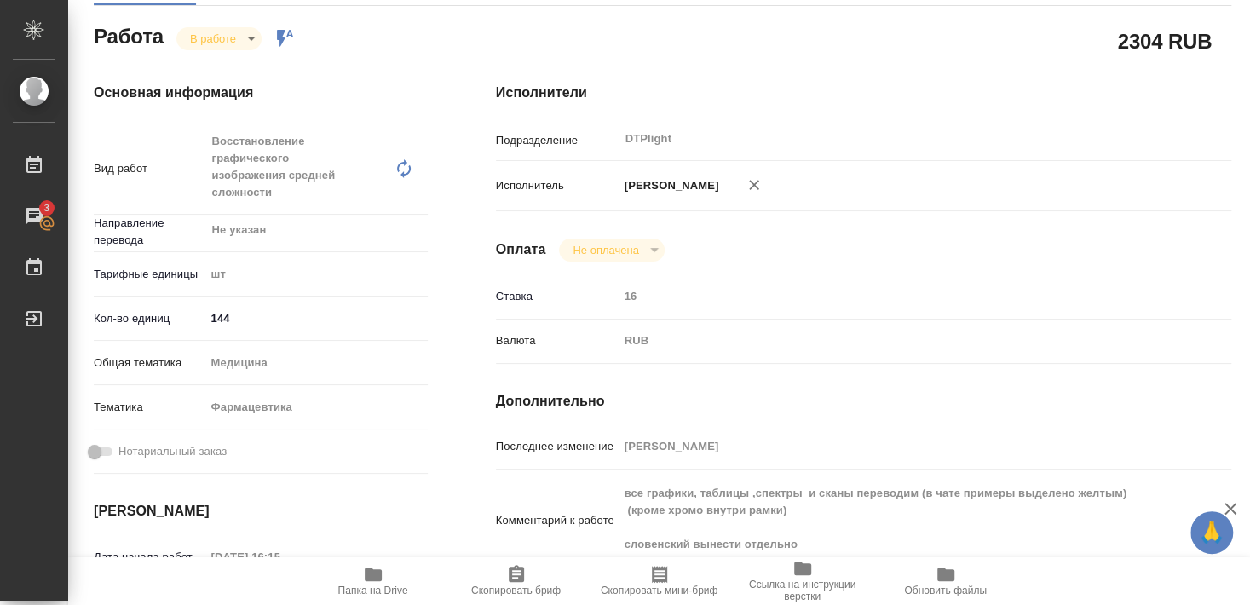
click at [763, 176] on icon "button" at bounding box center [754, 184] width 17 height 17
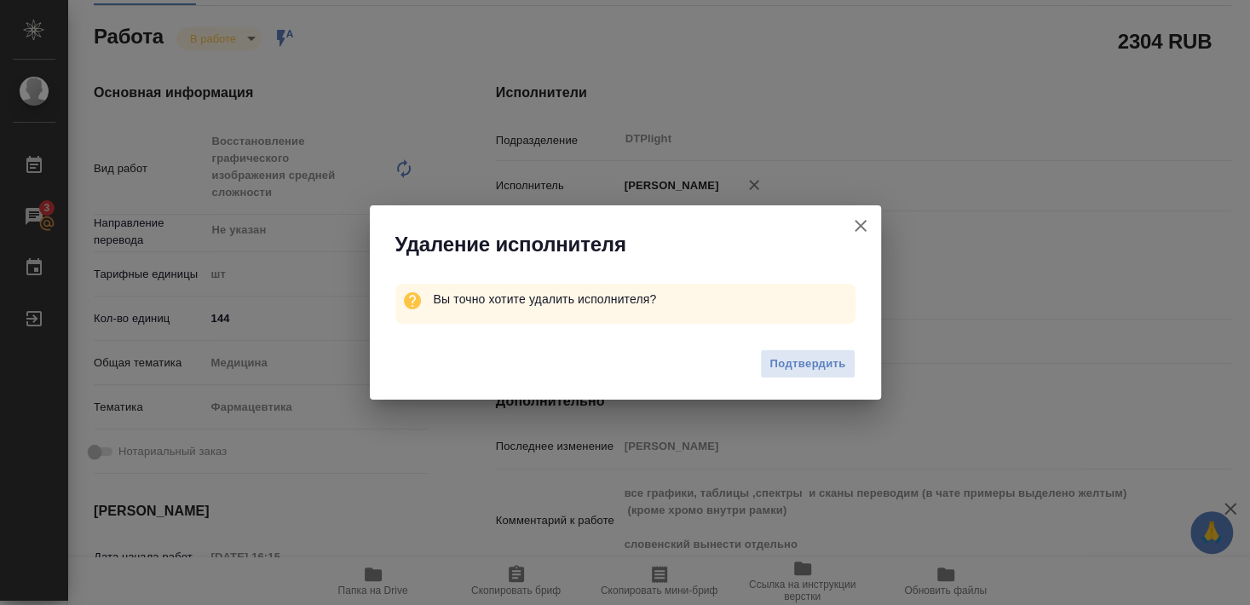
type textarea "x"
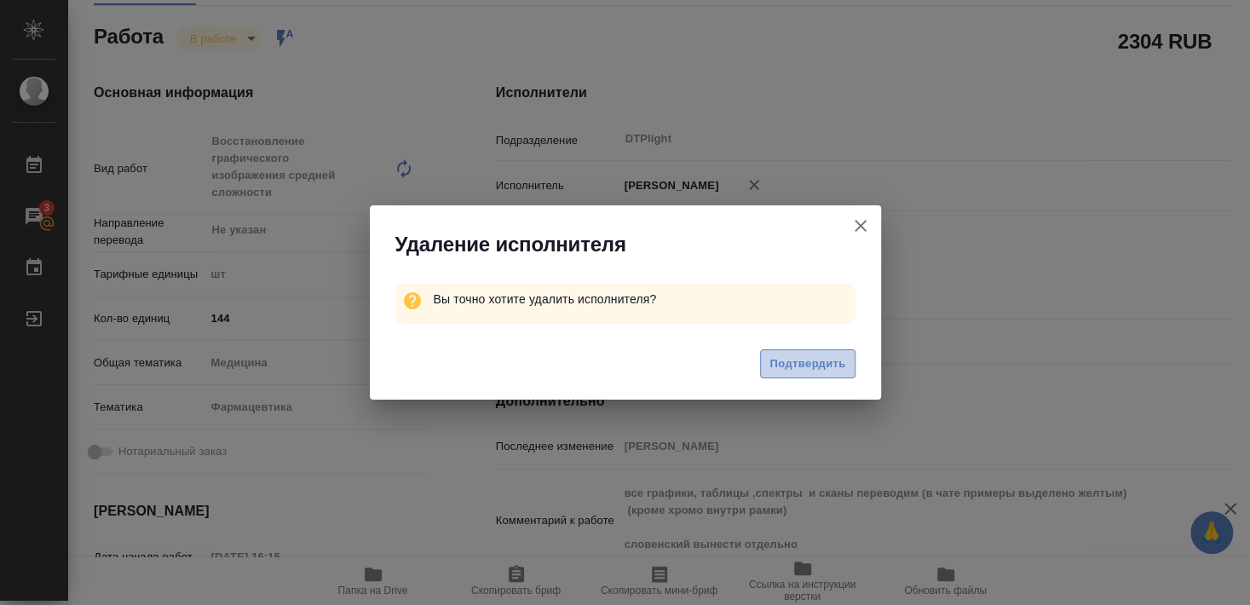
click at [820, 367] on span "Подтвердить" at bounding box center [808, 365] width 76 height 20
type textarea "x"
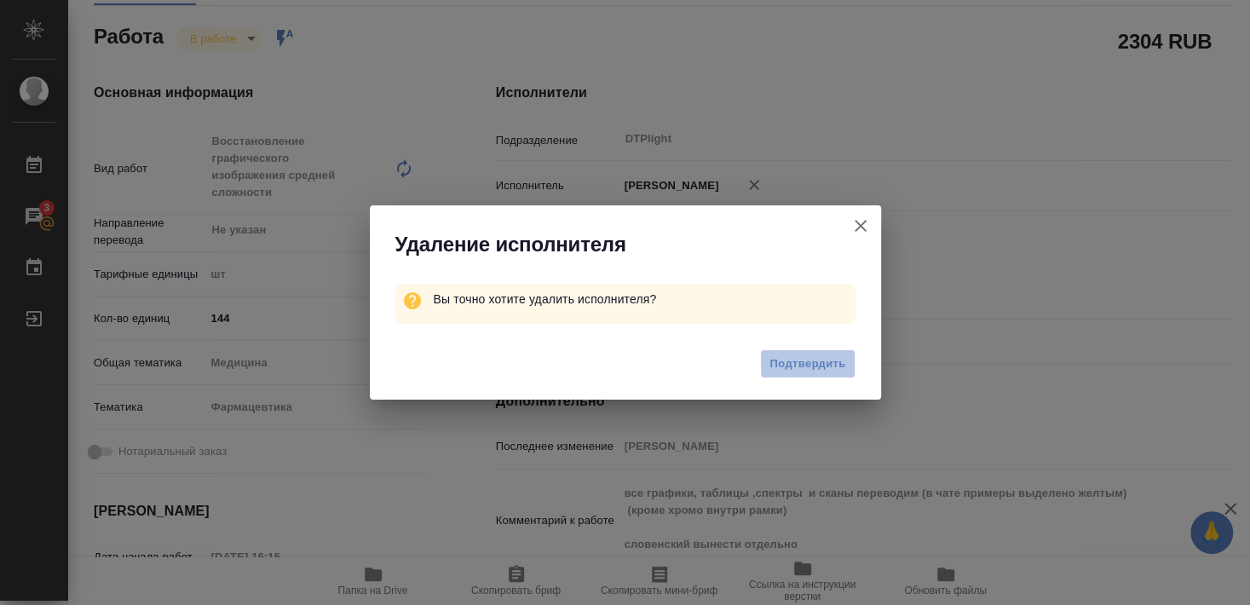
type textarea "x"
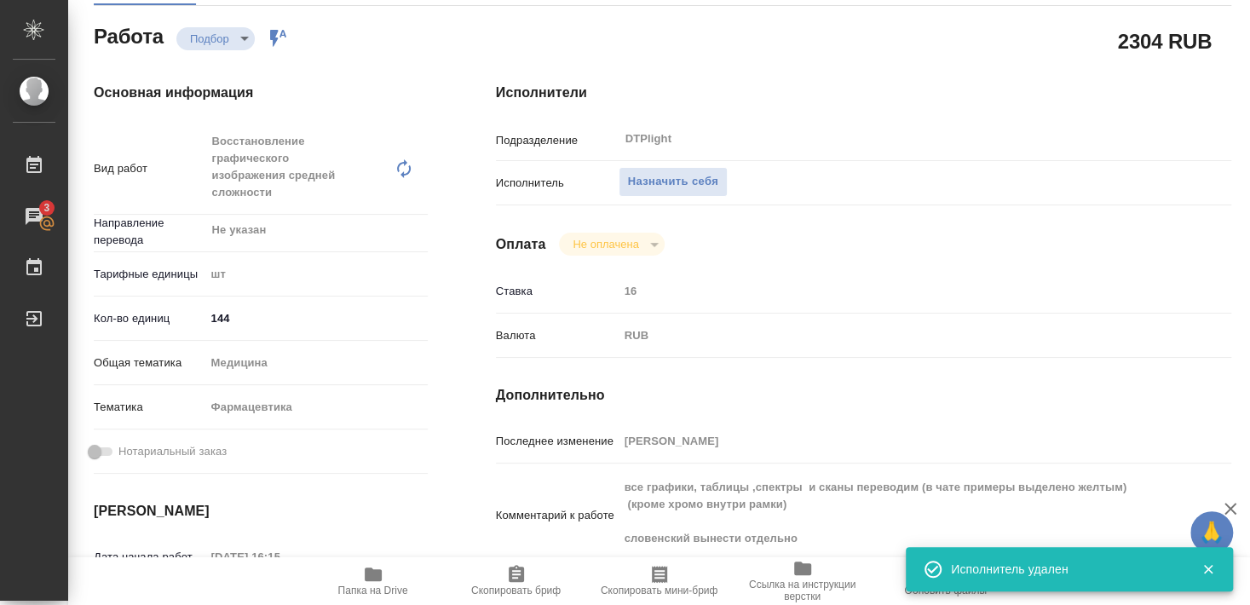
type textarea "x"
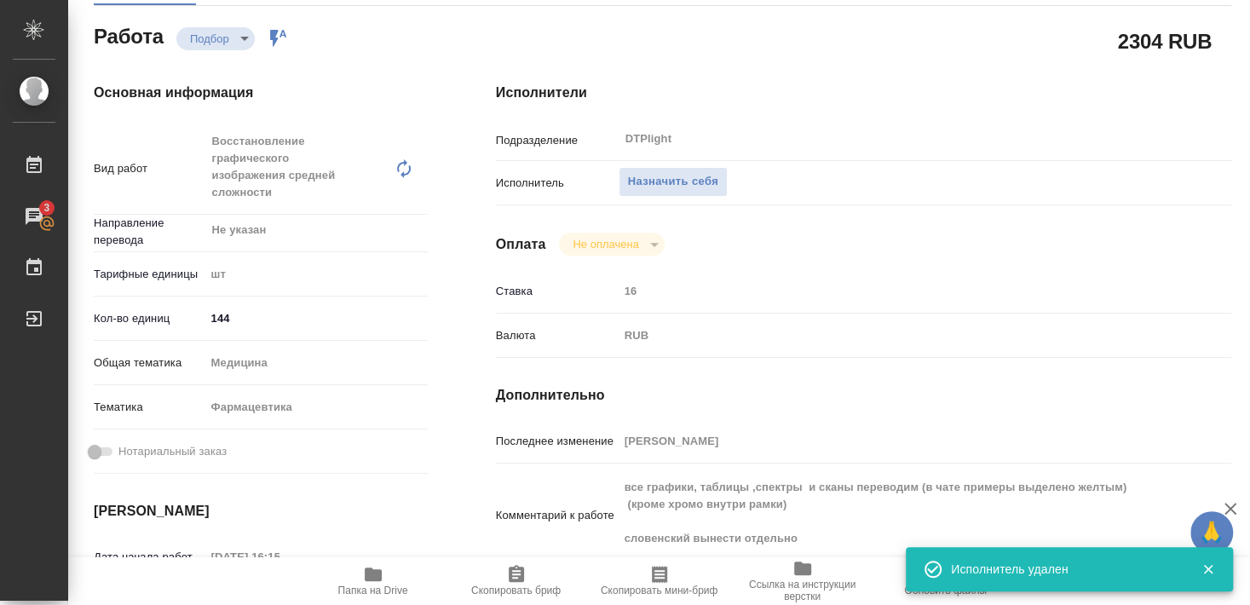
type textarea "x"
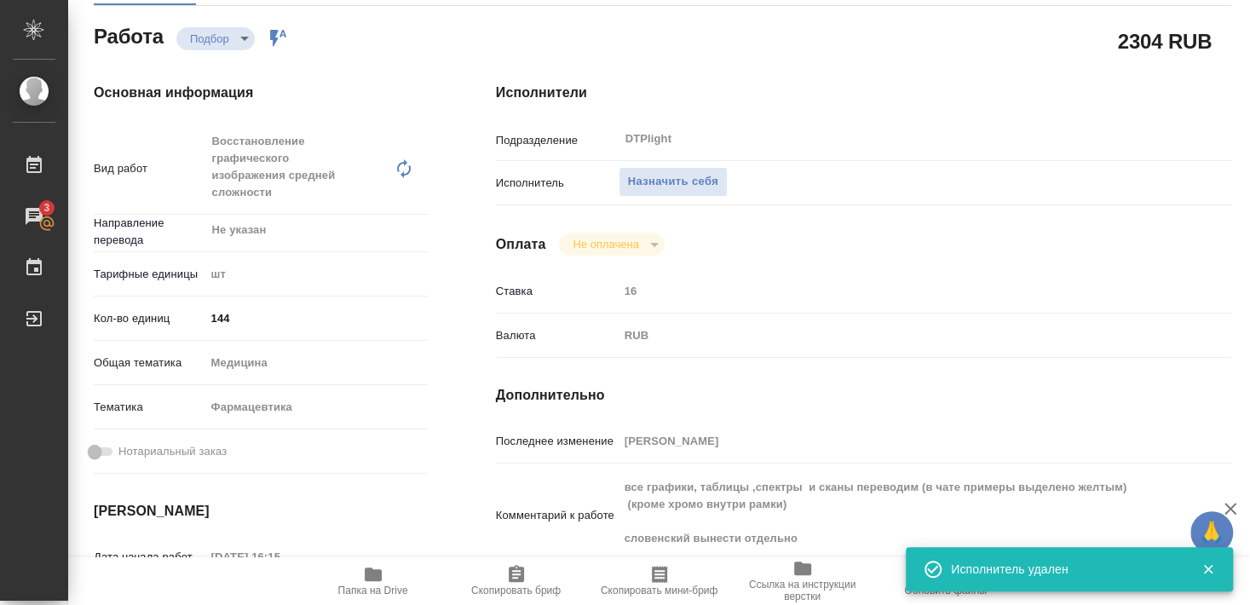
type textarea "x"
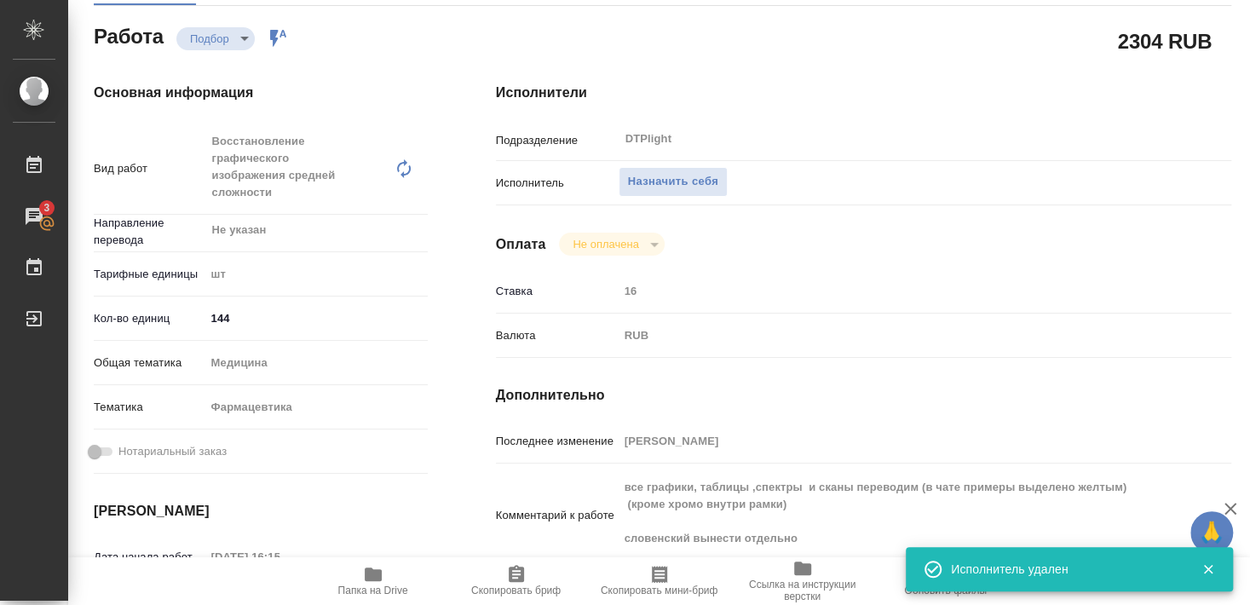
scroll to position [0, 0]
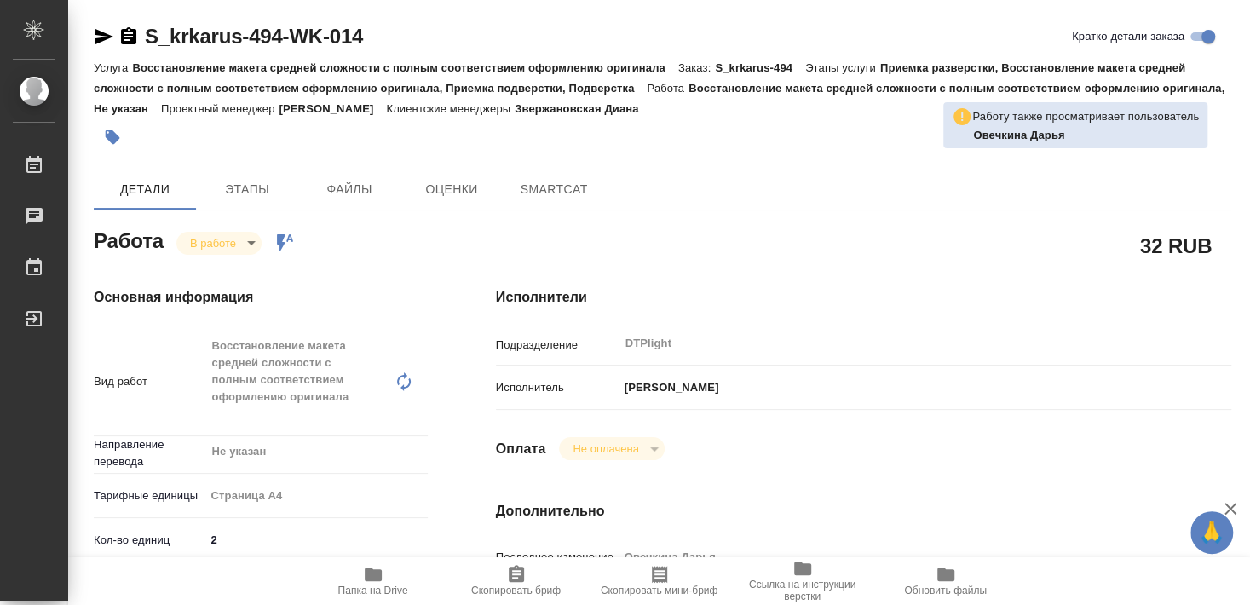
type textarea "x"
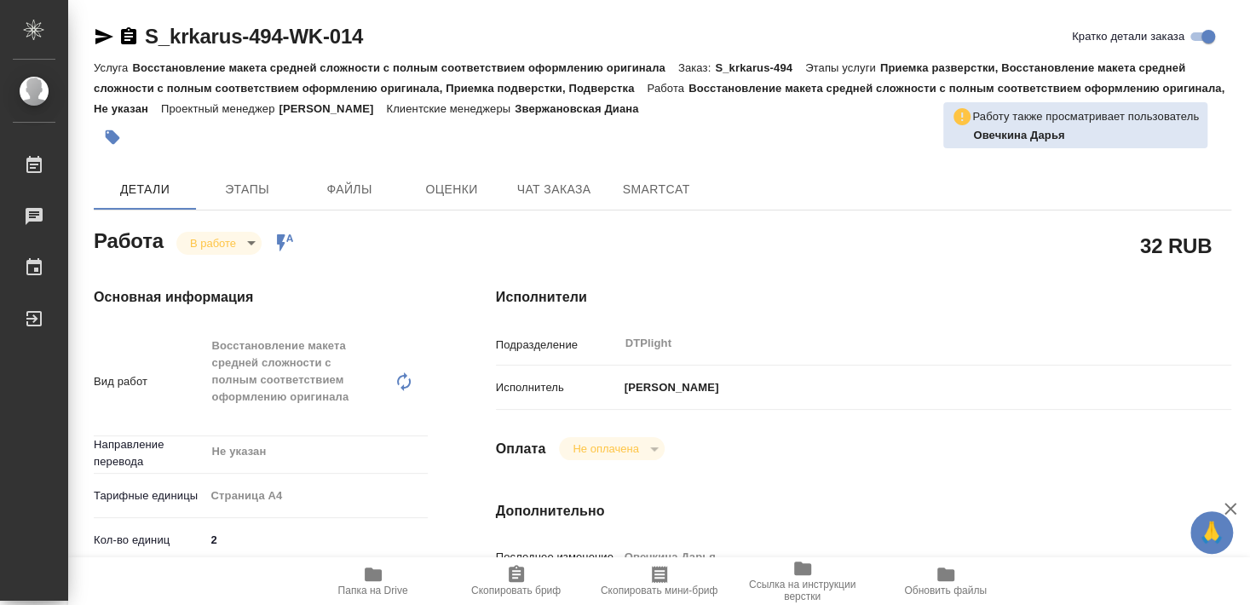
type textarea "x"
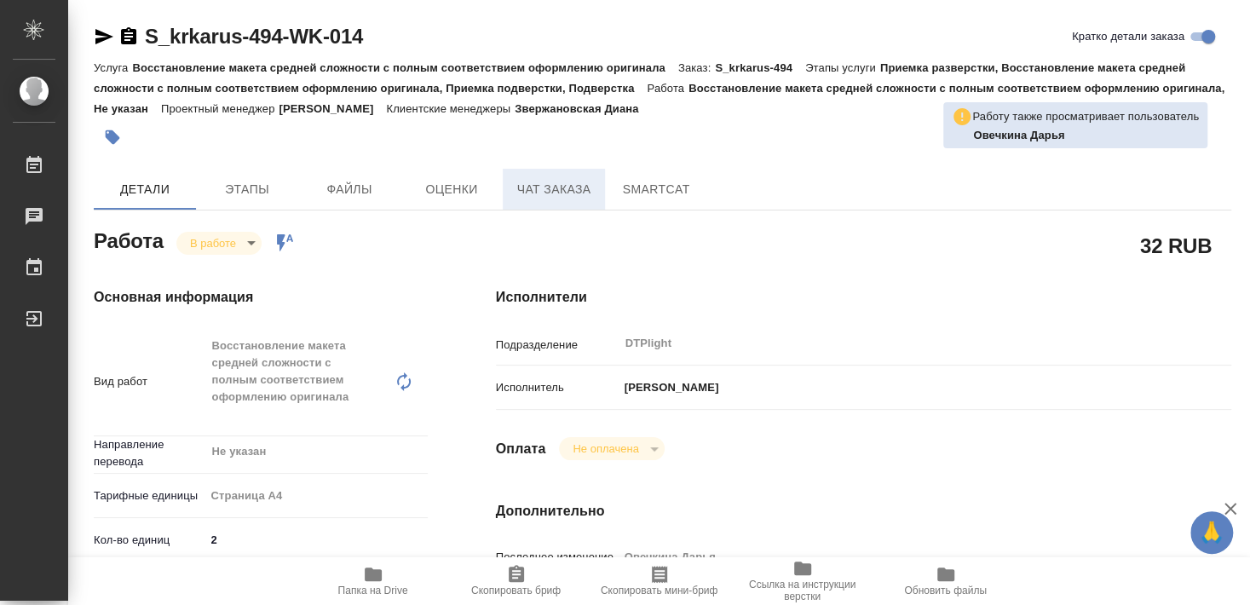
type textarea "x"
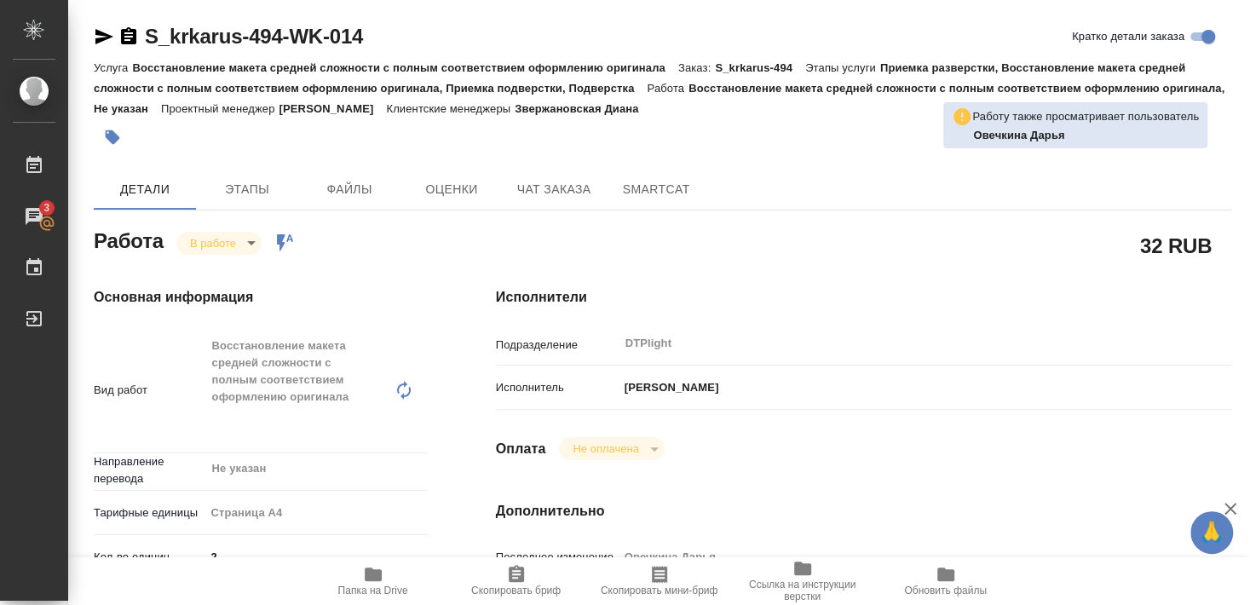
type textarea "x"
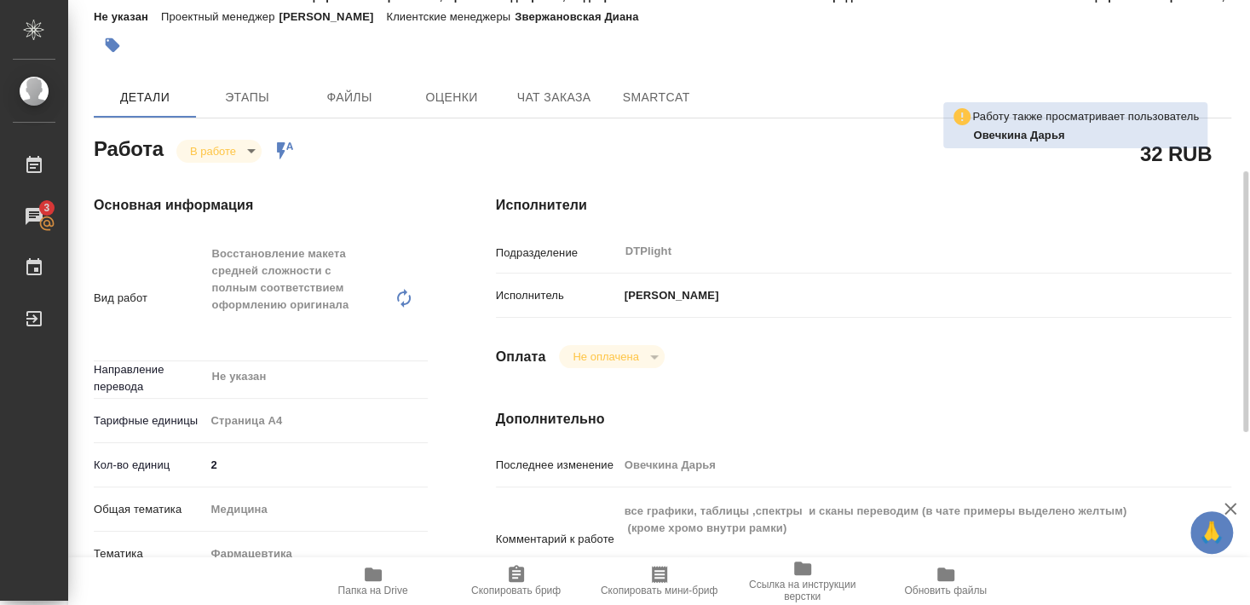
scroll to position [184, 0]
